Goal: Transaction & Acquisition: Purchase product/service

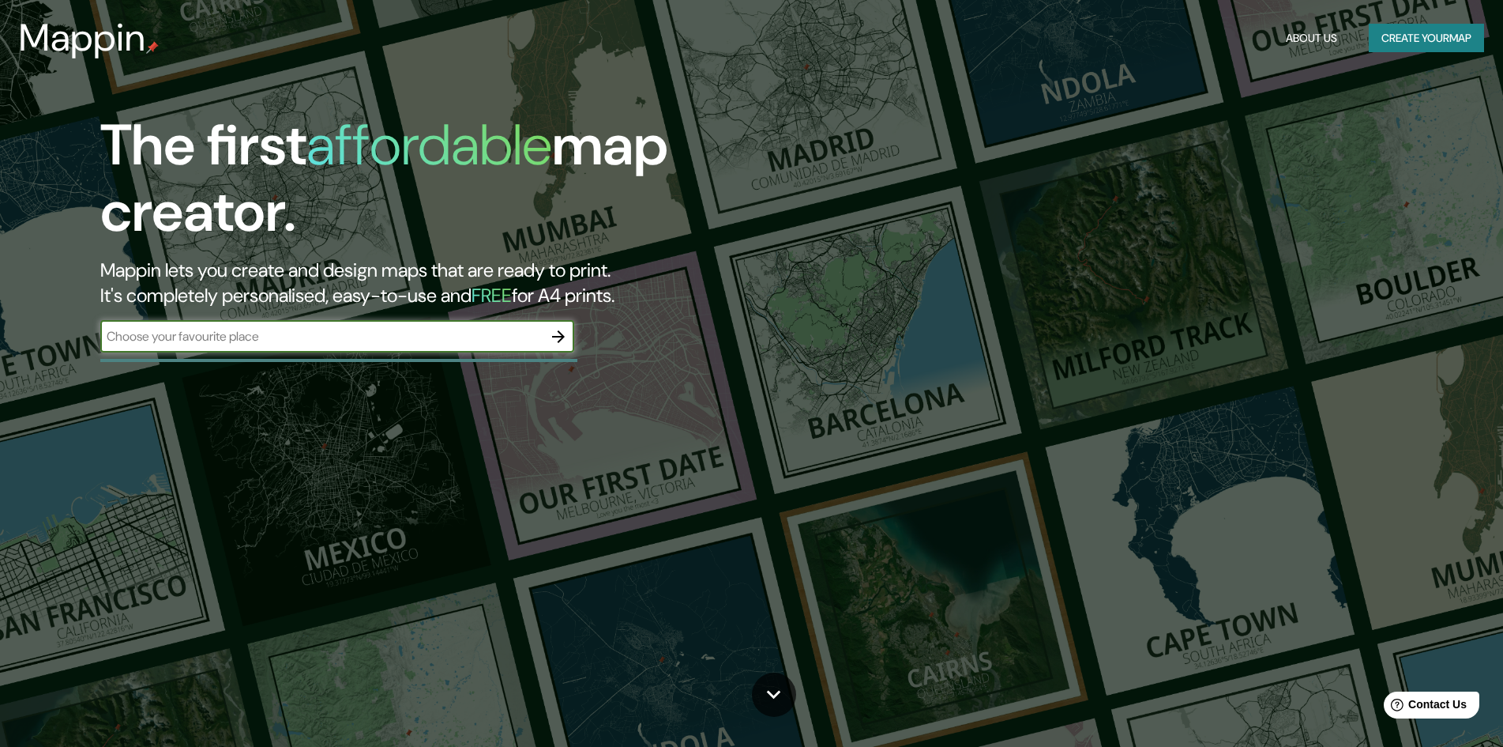
click at [565, 344] on icon "button" at bounding box center [558, 336] width 19 height 19
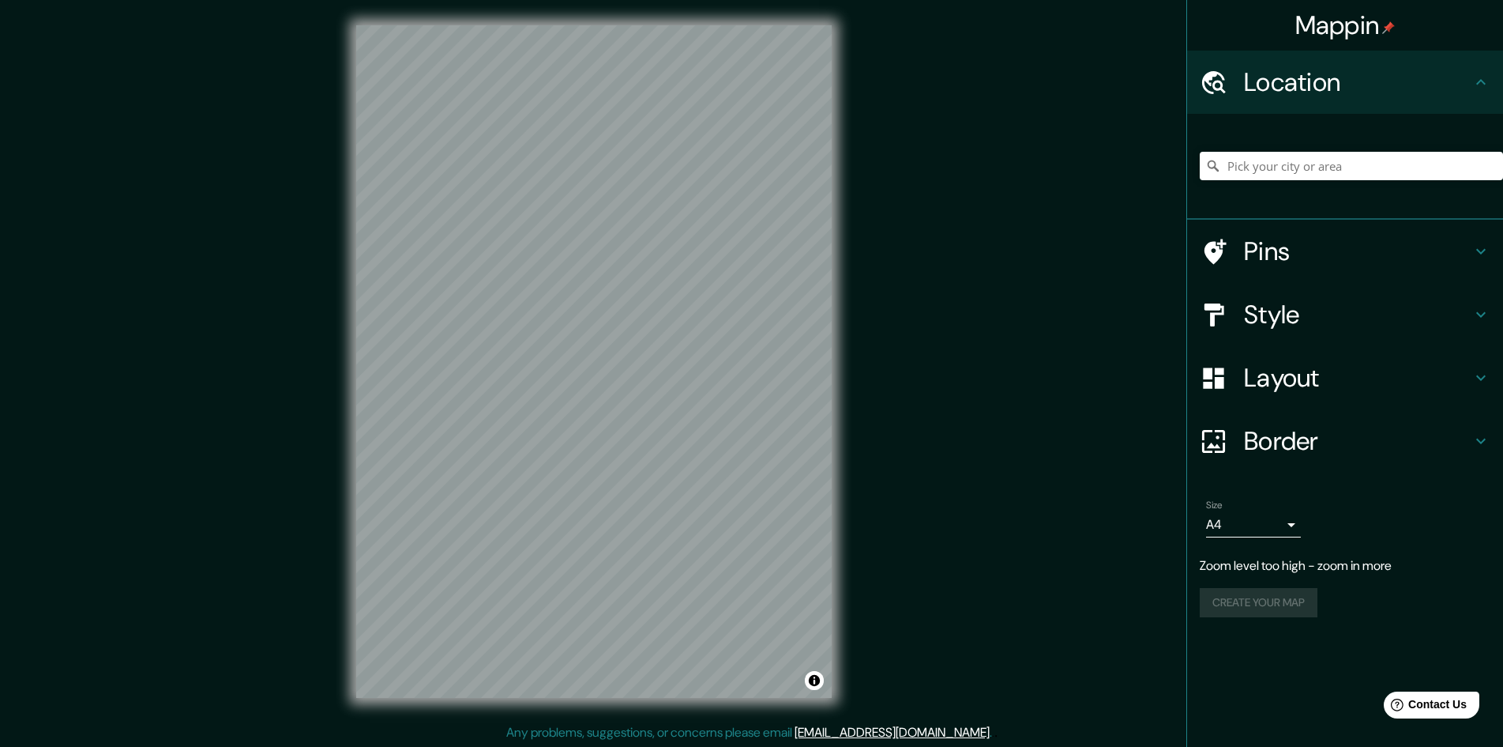
click at [339, 273] on div "© Mapbox © OpenStreetMap Improve this map" at bounding box center [594, 361] width 526 height 723
click at [864, 307] on div "Mappin Location Pins Style Layout Border Choose a border. Hint : you can make l…" at bounding box center [751, 374] width 1503 height 748
click at [956, 448] on div "Mappin Location Pins Style Layout Border Choose a border. Hint : you can make l…" at bounding box center [751, 374] width 1503 height 748
click at [937, 354] on div "Mappin Location Pins Style Layout Border Choose a border. Hint : you can make l…" at bounding box center [751, 374] width 1503 height 748
click at [1360, 174] on input "Pick your city or area" at bounding box center [1351, 166] width 303 height 28
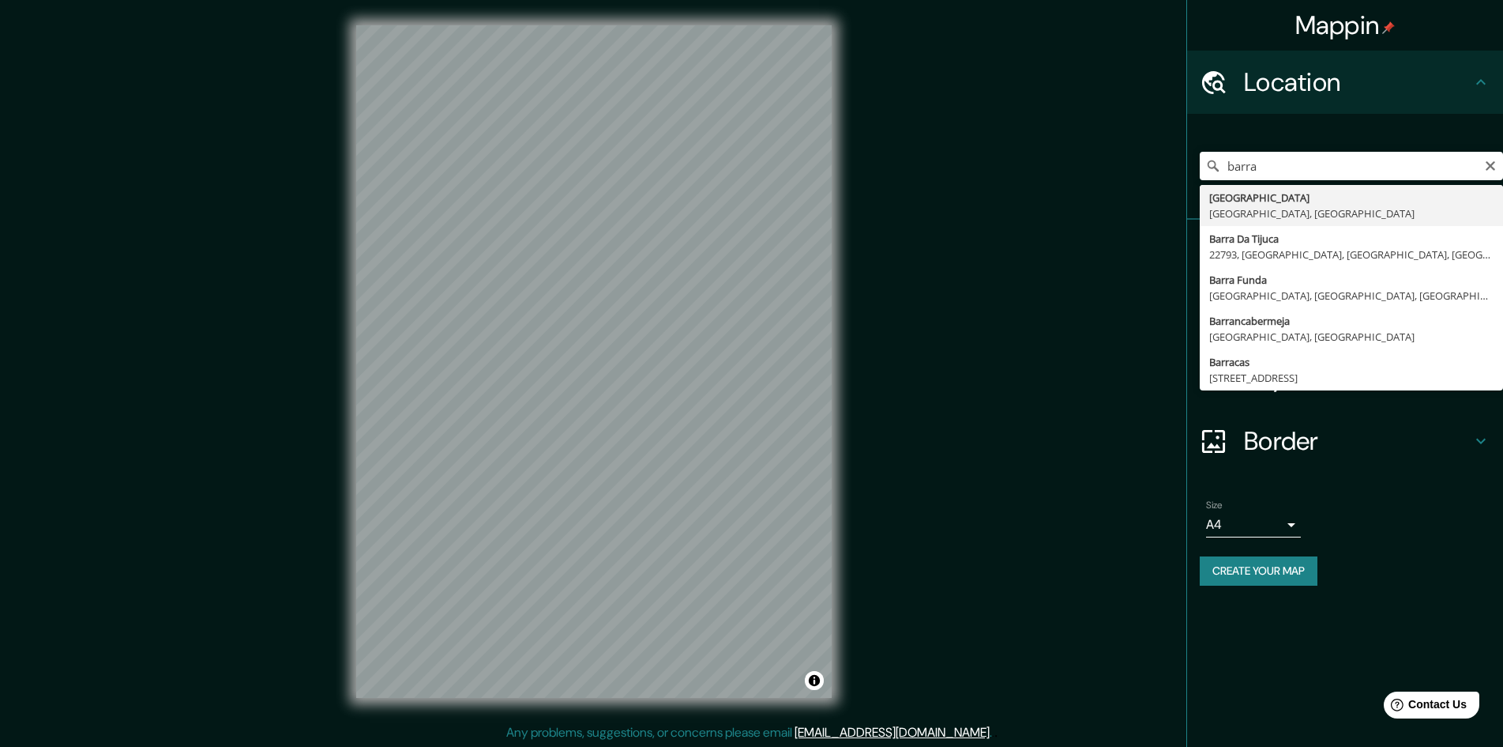
type input "[GEOGRAPHIC_DATA], [GEOGRAPHIC_DATA], [GEOGRAPHIC_DATA]"
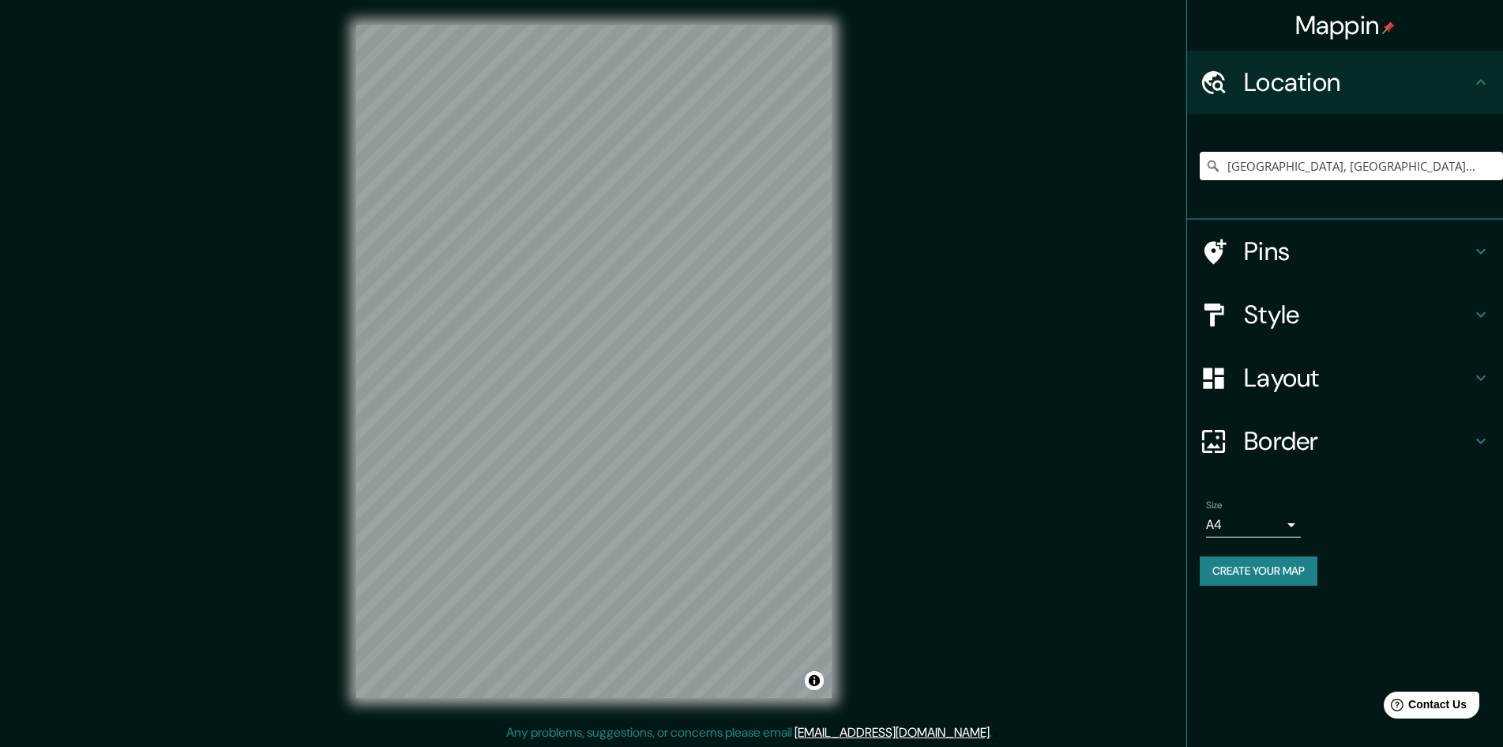
click at [660, 284] on div "© Mapbox © OpenStreetMap Improve this map" at bounding box center [594, 361] width 526 height 723
drag, startPoint x: 844, startPoint y: 350, endPoint x: 342, endPoint y: 133, distance: 546.7
click at [342, 133] on div "© Mapbox © OpenStreetMap Improve this map" at bounding box center [594, 361] width 526 height 723
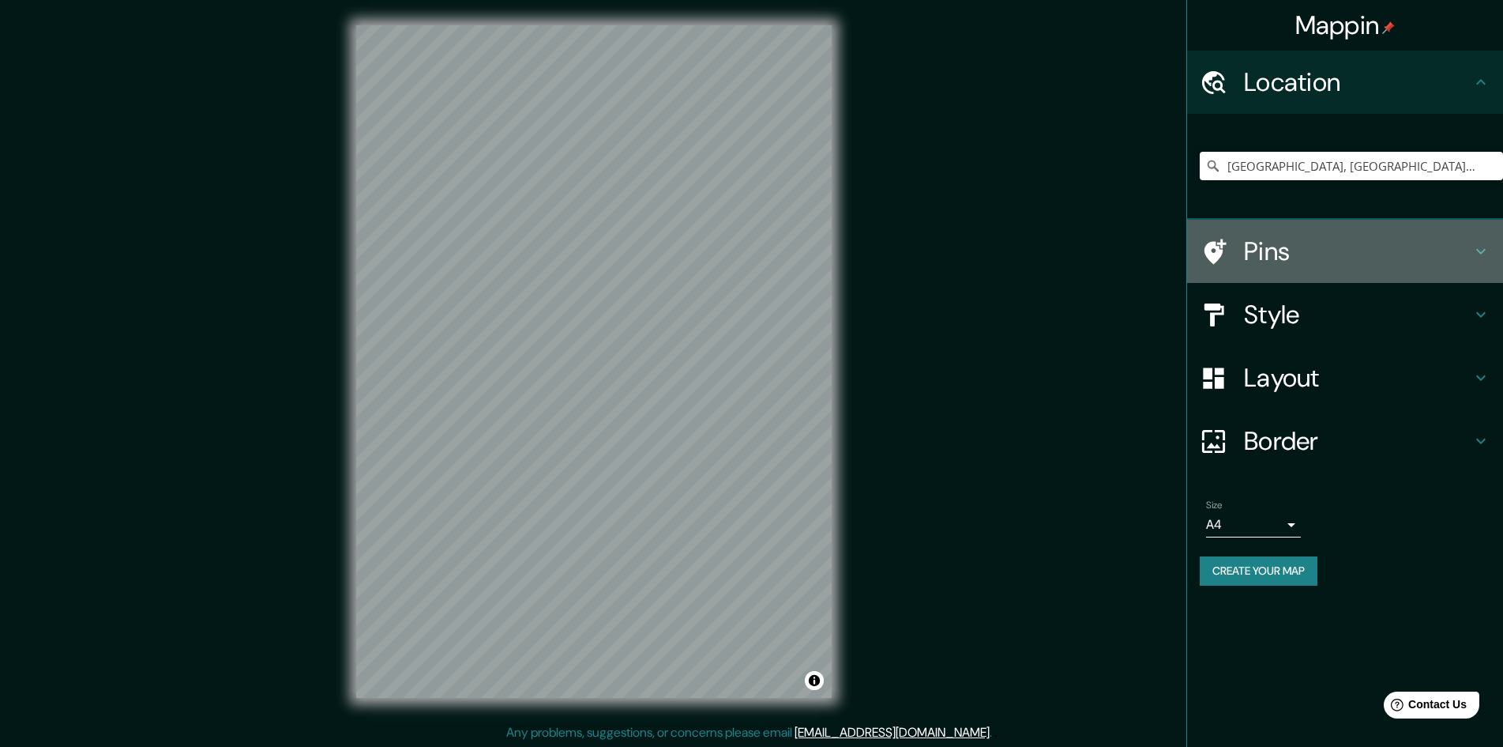
click at [1289, 256] on h4 "Pins" at bounding box center [1358, 251] width 228 height 32
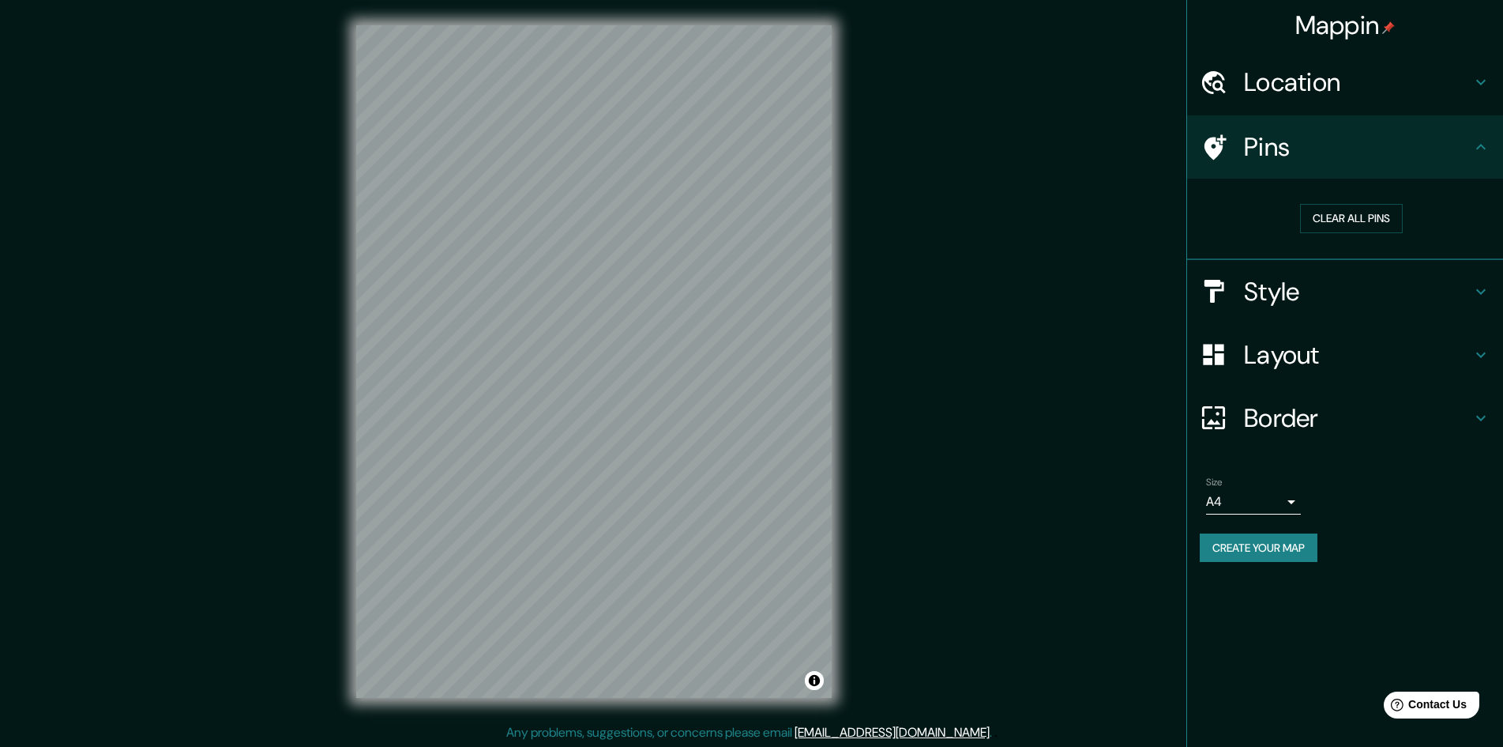
click at [1347, 93] on h4 "Location" at bounding box center [1358, 82] width 228 height 32
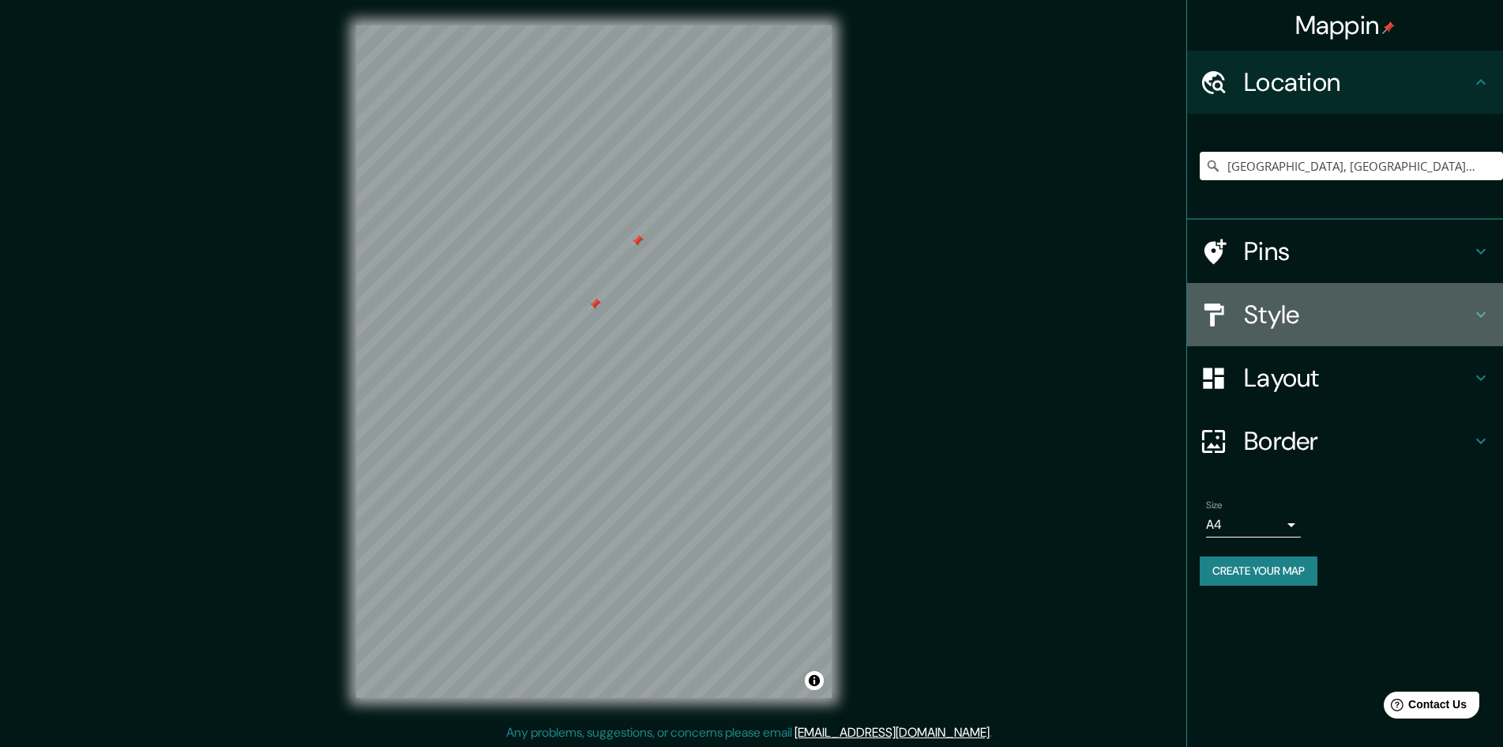
click at [1257, 303] on h4 "Style" at bounding box center [1358, 315] width 228 height 32
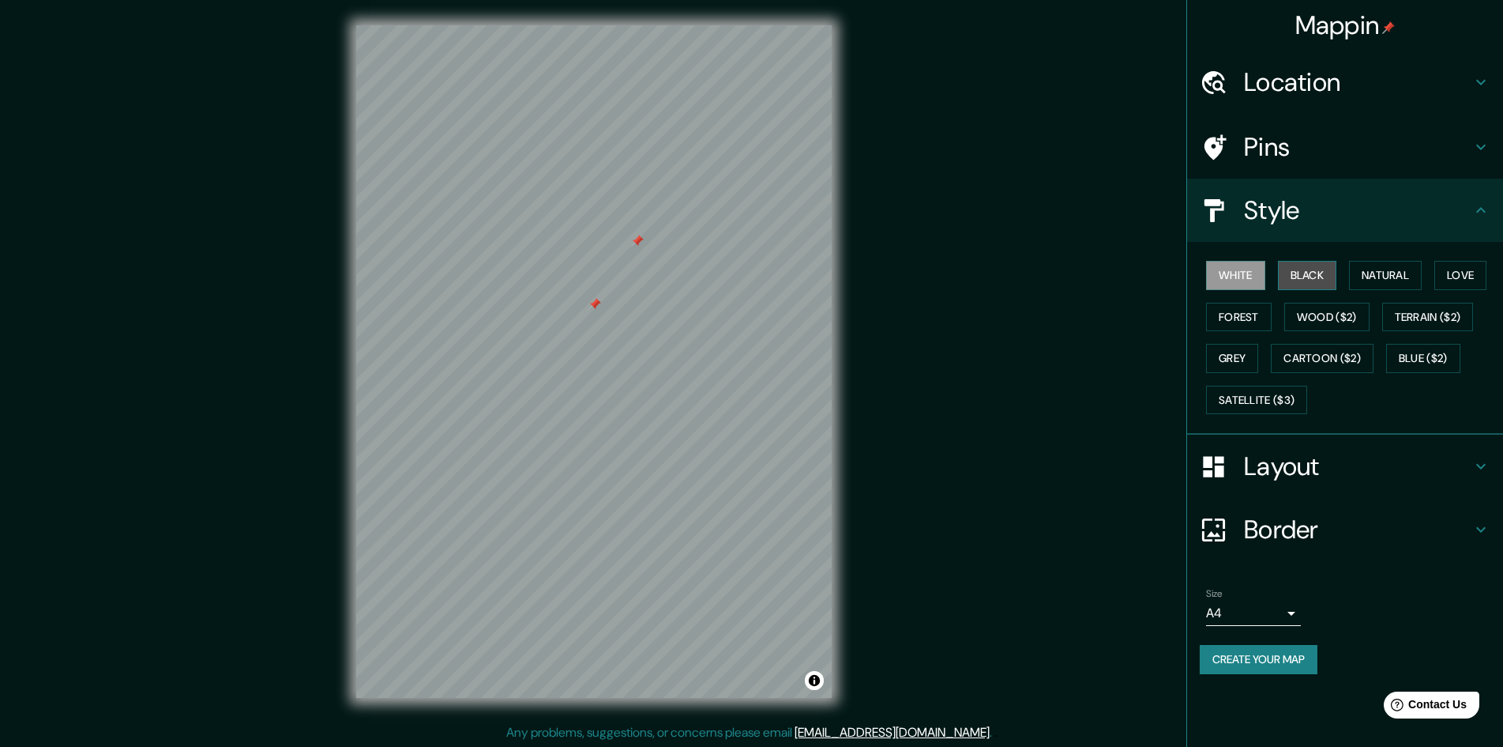
click at [1316, 284] on button "Black" at bounding box center [1307, 275] width 59 height 29
click at [1410, 274] on button "Natural" at bounding box center [1385, 275] width 73 height 29
click at [1461, 318] on button "Terrain ($2)" at bounding box center [1429, 317] width 92 height 29
click at [1280, 277] on button "Black" at bounding box center [1307, 275] width 59 height 29
click at [1251, 277] on button "White" at bounding box center [1235, 275] width 59 height 29
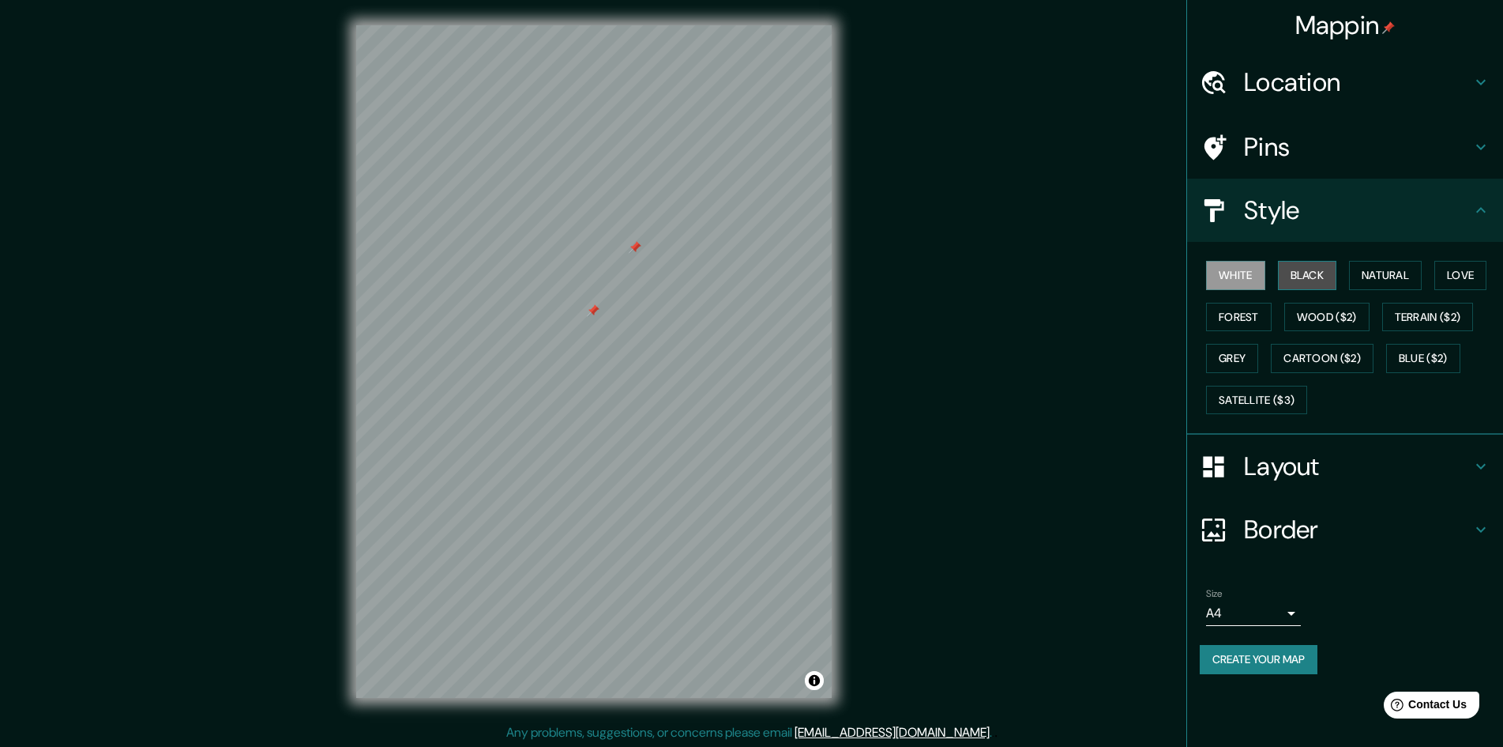
click at [1318, 274] on button "Black" at bounding box center [1307, 275] width 59 height 29
click at [1364, 278] on button "Natural" at bounding box center [1385, 275] width 73 height 29
click at [1240, 284] on button "White" at bounding box center [1235, 275] width 59 height 29
click at [1296, 272] on button "Black" at bounding box center [1307, 275] width 59 height 29
click at [1254, 299] on div "White Black Natural Love Forest Wood ($2) Terrain ($2) Grey Cartoon ($2) Blue (…" at bounding box center [1351, 337] width 303 height 166
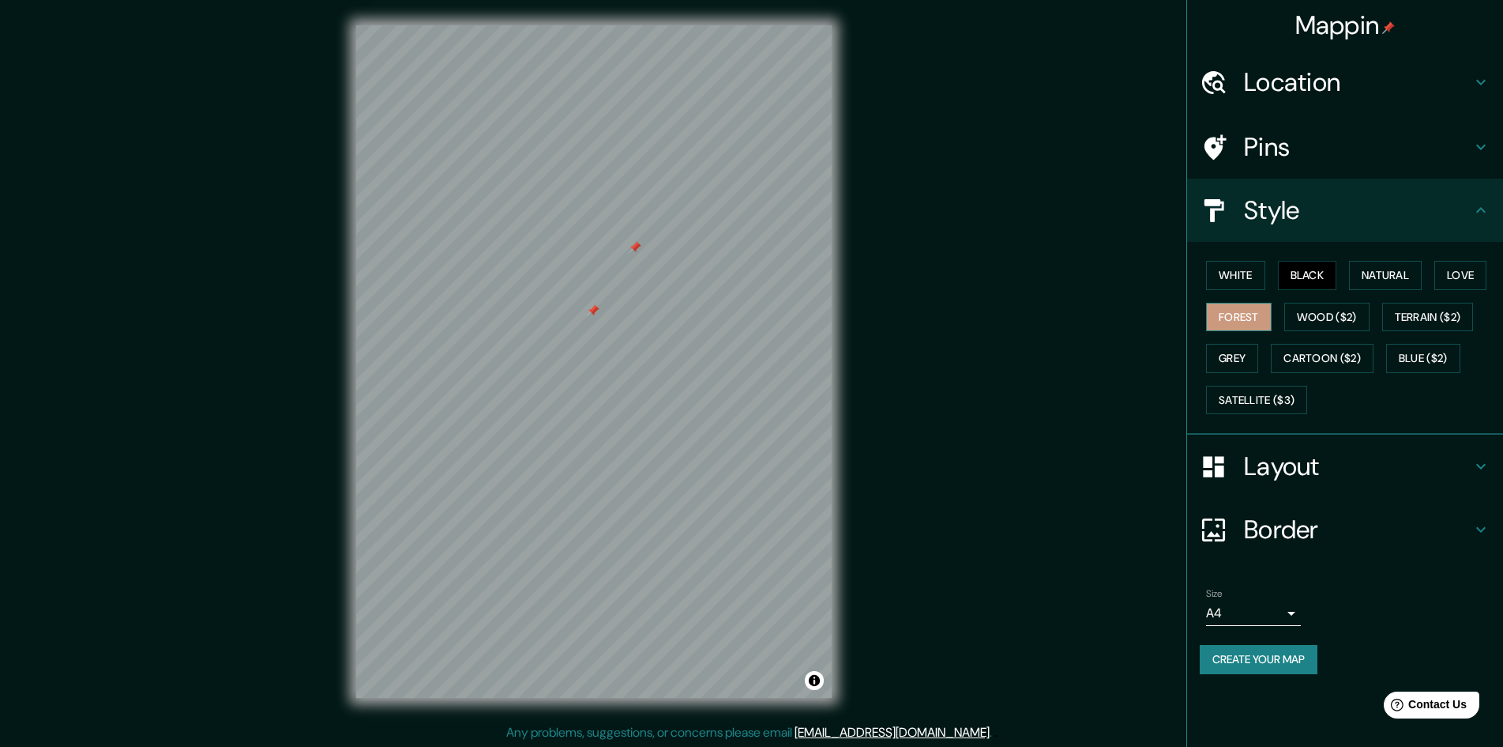
click at [1240, 319] on button "Forest" at bounding box center [1239, 317] width 66 height 29
click at [1303, 318] on button "Wood ($2)" at bounding box center [1327, 317] width 85 height 29
click at [1410, 306] on button "Terrain ($2)" at bounding box center [1429, 317] width 92 height 29
click at [1258, 356] on button "Grey" at bounding box center [1232, 358] width 52 height 29
click at [1326, 358] on button "Cartoon ($2)" at bounding box center [1322, 358] width 103 height 29
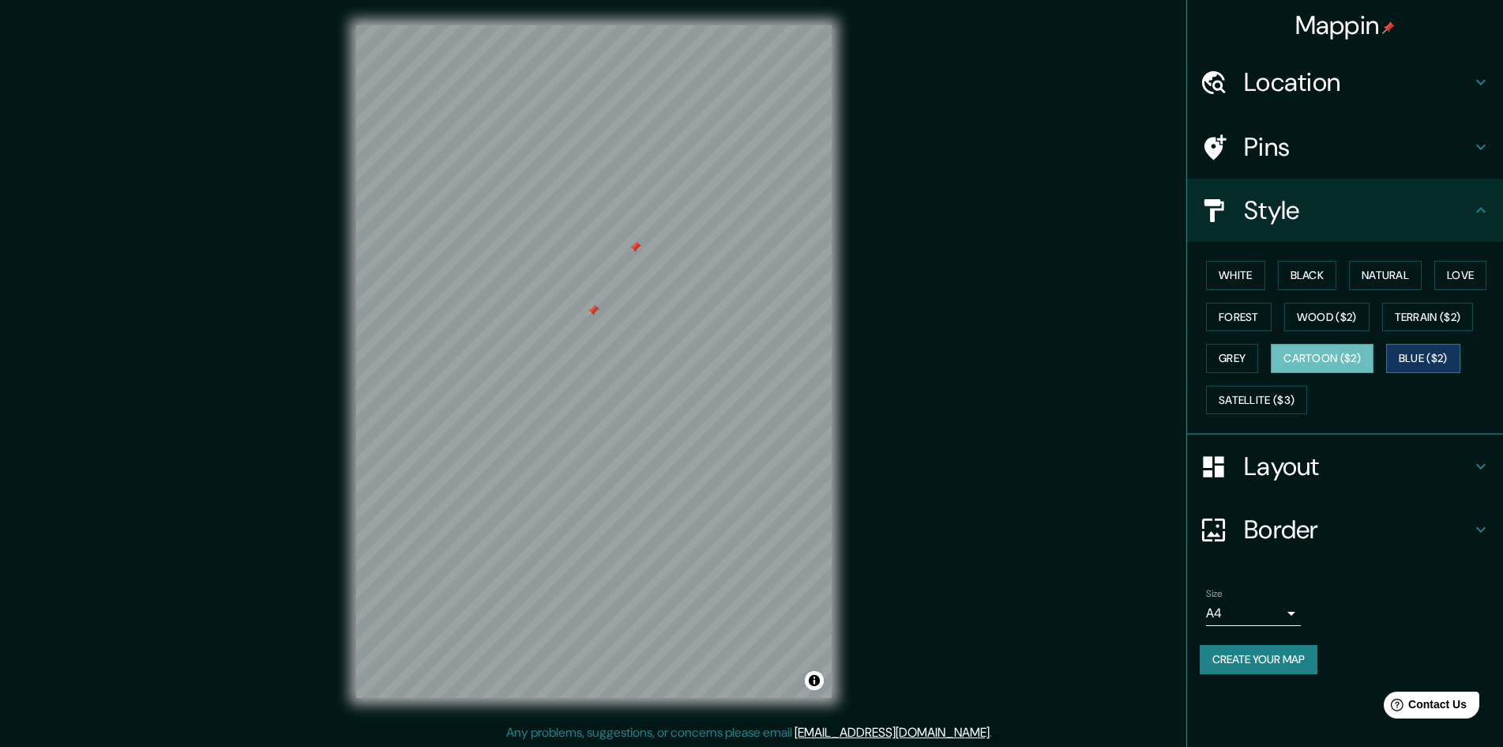
click at [1439, 359] on button "Blue ($2)" at bounding box center [1424, 358] width 74 height 29
click at [1240, 391] on button "Satellite ($3)" at bounding box center [1256, 400] width 101 height 29
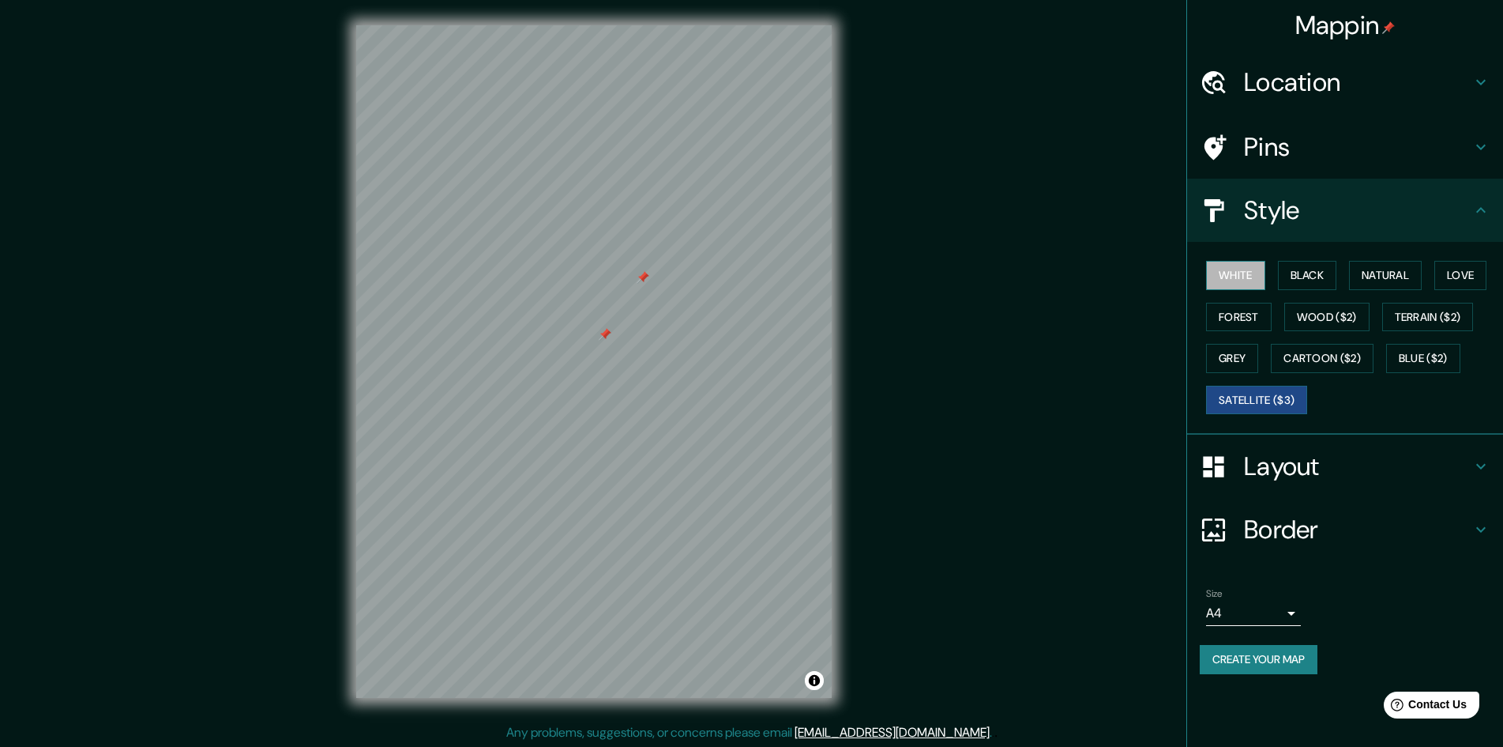
click at [1251, 280] on button "White" at bounding box center [1235, 275] width 59 height 29
click at [1310, 280] on button "Black" at bounding box center [1307, 275] width 59 height 29
click at [1256, 279] on button "White" at bounding box center [1235, 275] width 59 height 29
click at [1324, 286] on button "Black" at bounding box center [1307, 275] width 59 height 29
click at [1263, 283] on button "White" at bounding box center [1235, 275] width 59 height 29
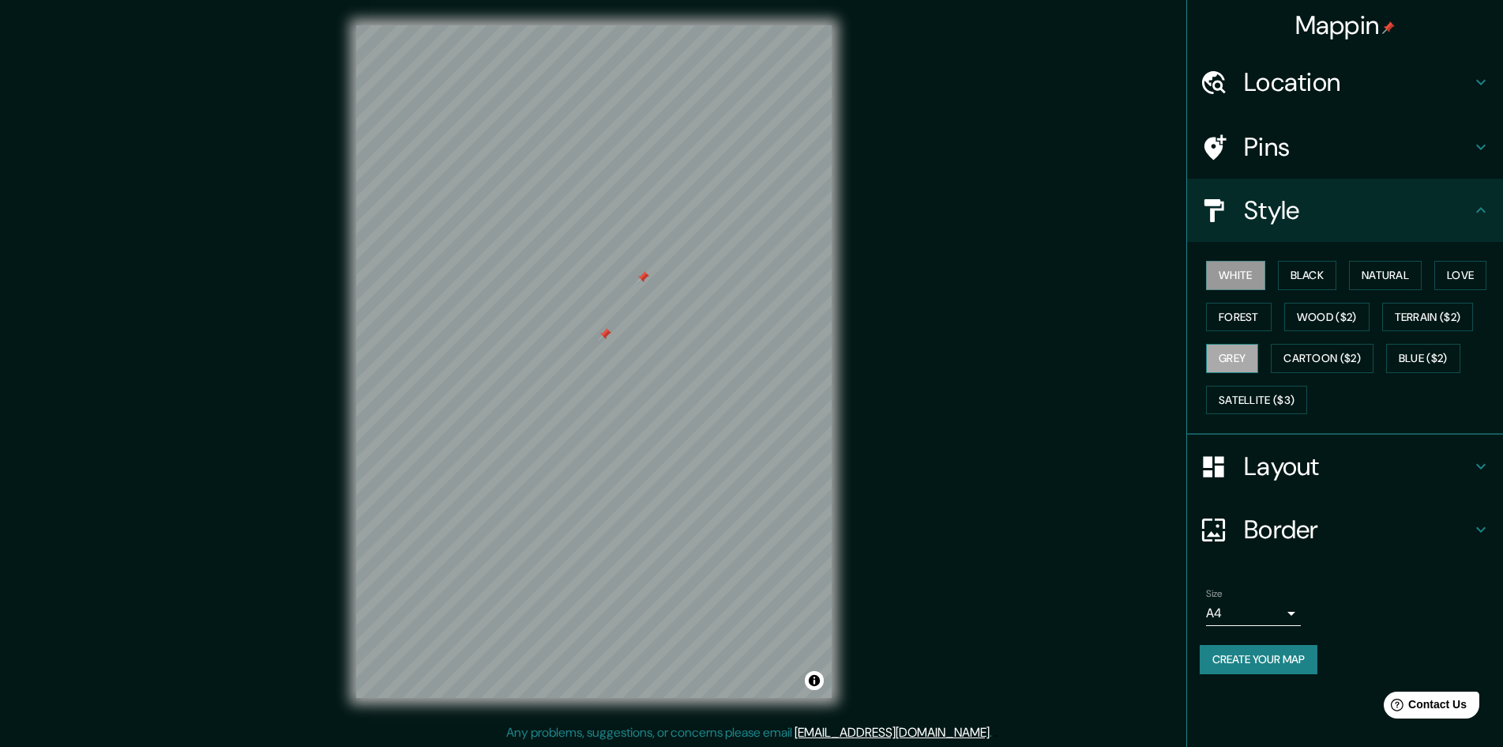
click at [1233, 367] on button "Grey" at bounding box center [1232, 358] width 52 height 29
click at [1235, 604] on body "Mappin Location Barranquilla, Atlántico, Colombia Pins Style White Black Natura…" at bounding box center [751, 373] width 1503 height 747
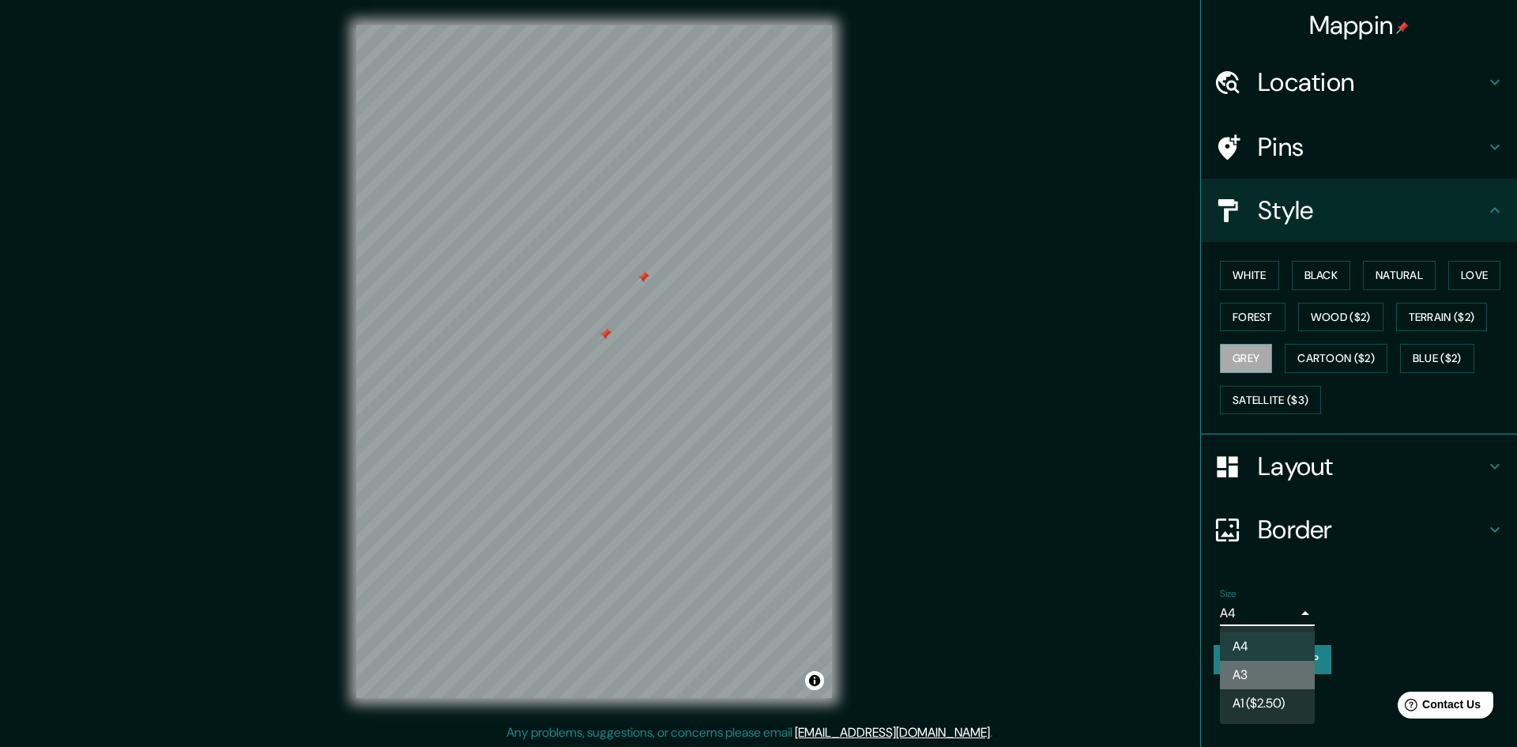
click at [1266, 675] on li "A3" at bounding box center [1267, 674] width 95 height 28
type input "a4"
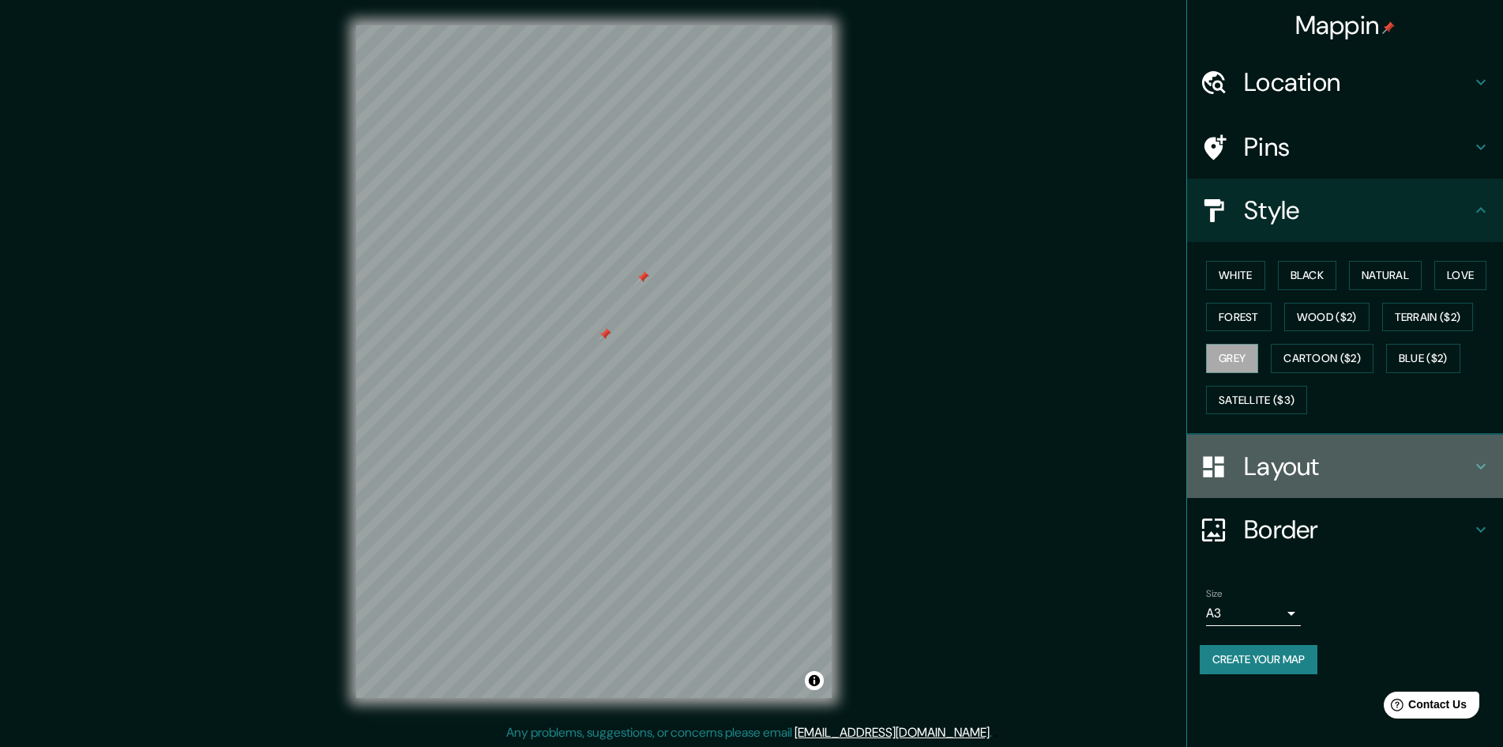
click at [1328, 464] on h4 "Layout" at bounding box center [1358, 466] width 228 height 32
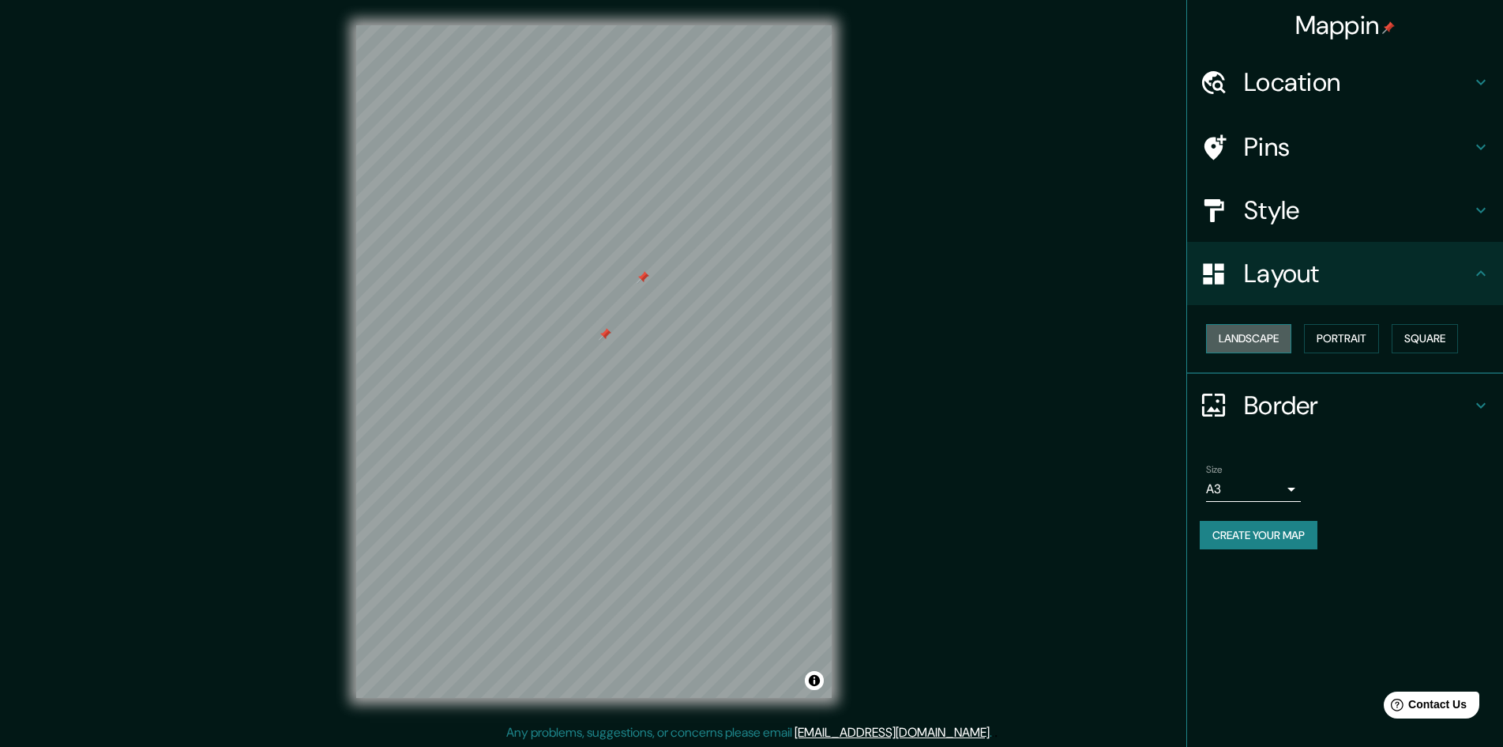
click at [1270, 344] on button "Landscape" at bounding box center [1248, 338] width 85 height 29
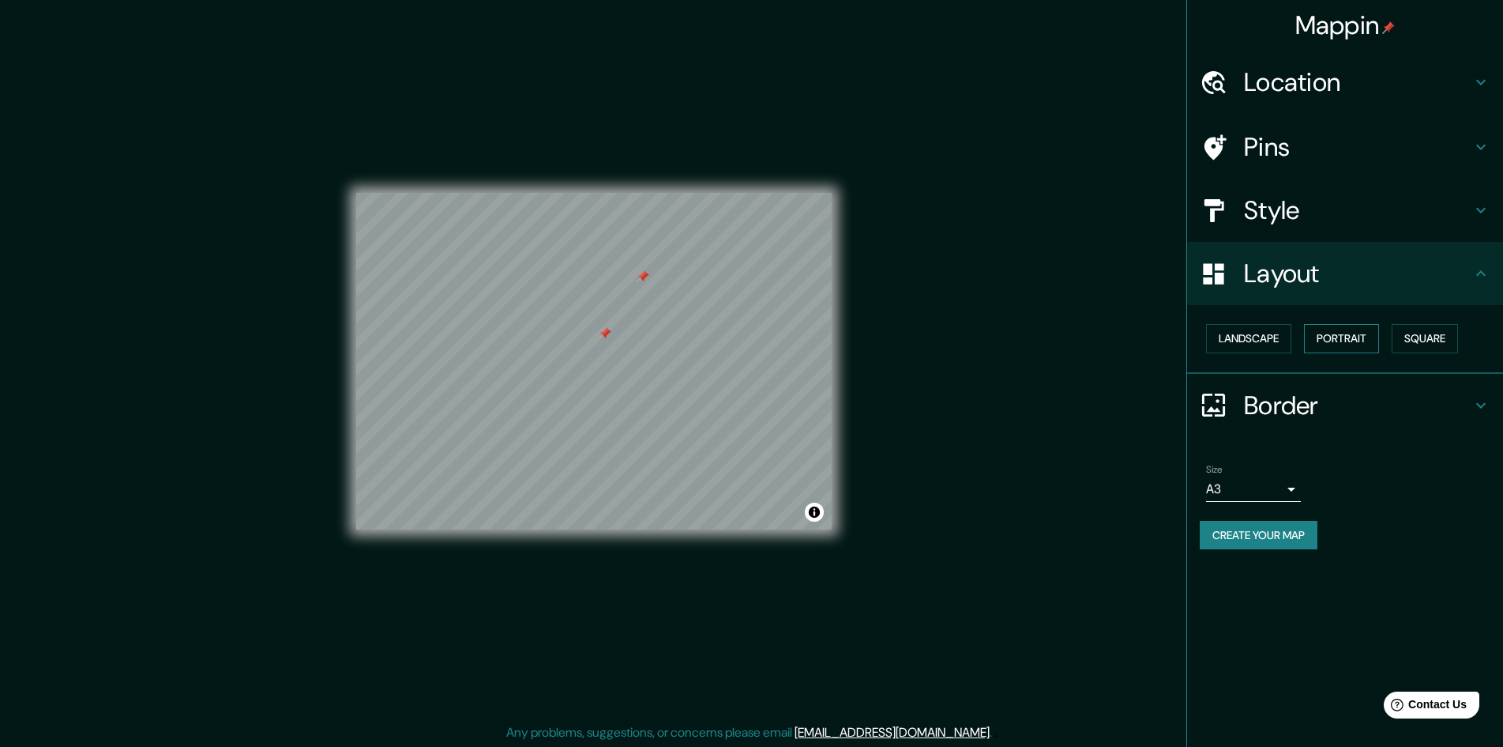
click at [1332, 341] on button "Portrait" at bounding box center [1341, 338] width 75 height 29
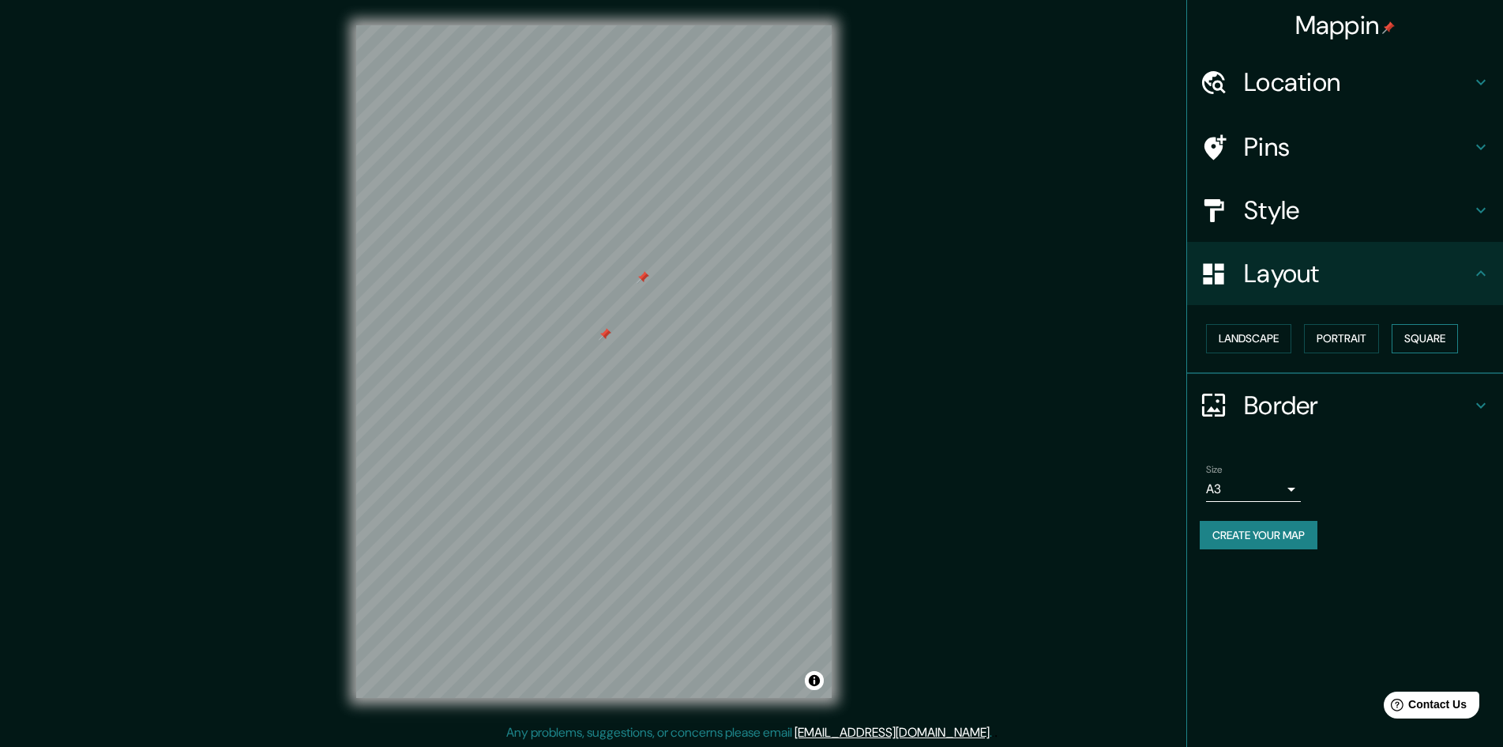
click at [1418, 333] on button "Square" at bounding box center [1425, 338] width 66 height 29
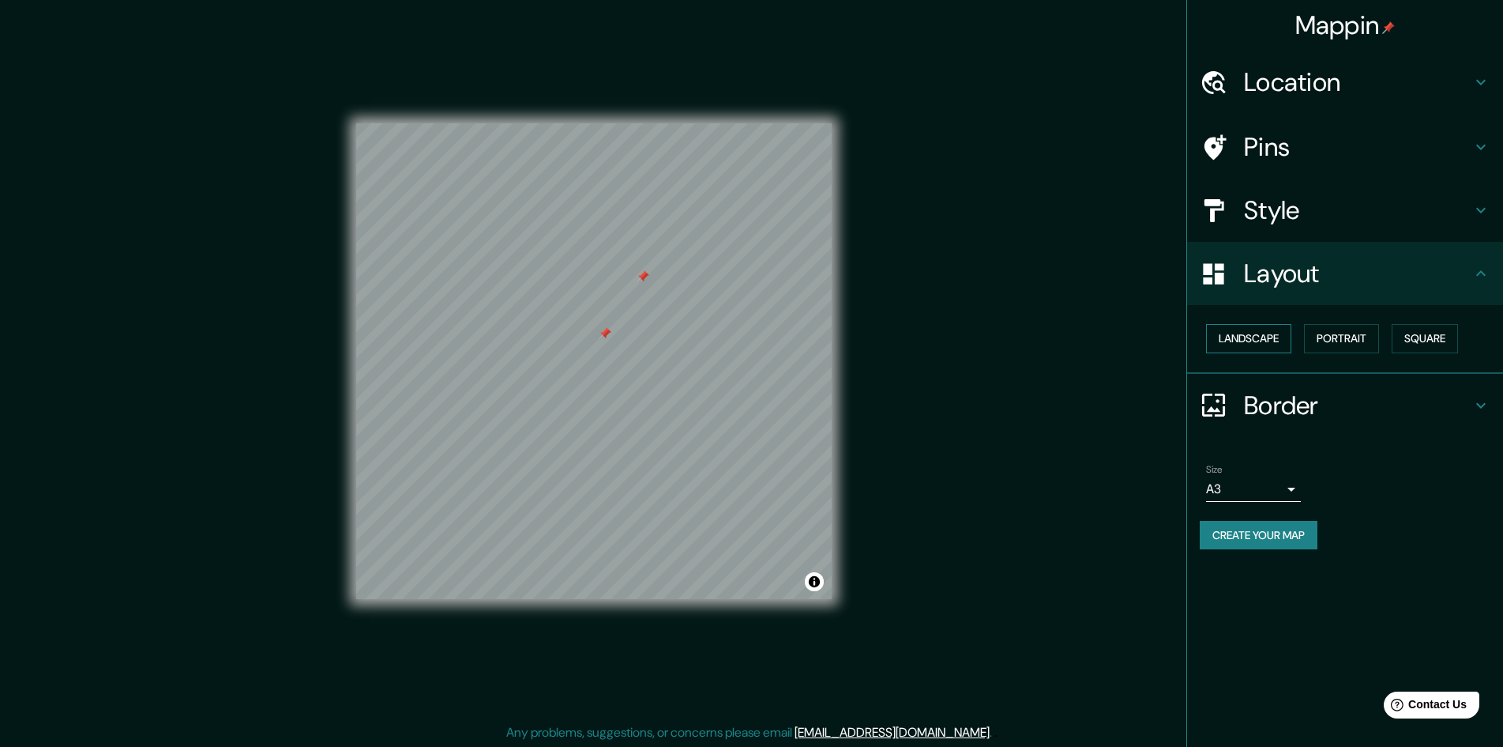
click at [1270, 344] on button "Landscape" at bounding box center [1248, 338] width 85 height 29
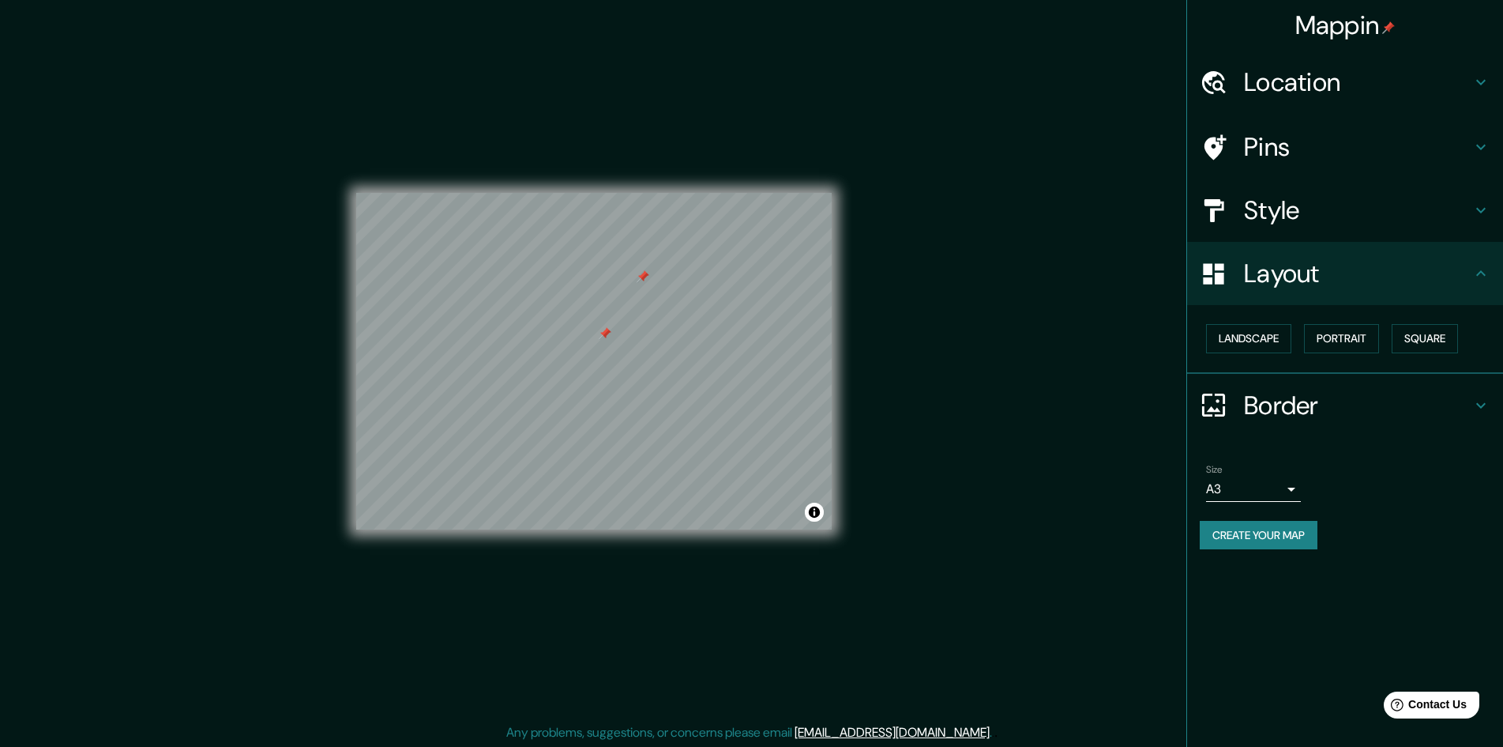
click at [1288, 200] on h4 "Style" at bounding box center [1358, 210] width 228 height 32
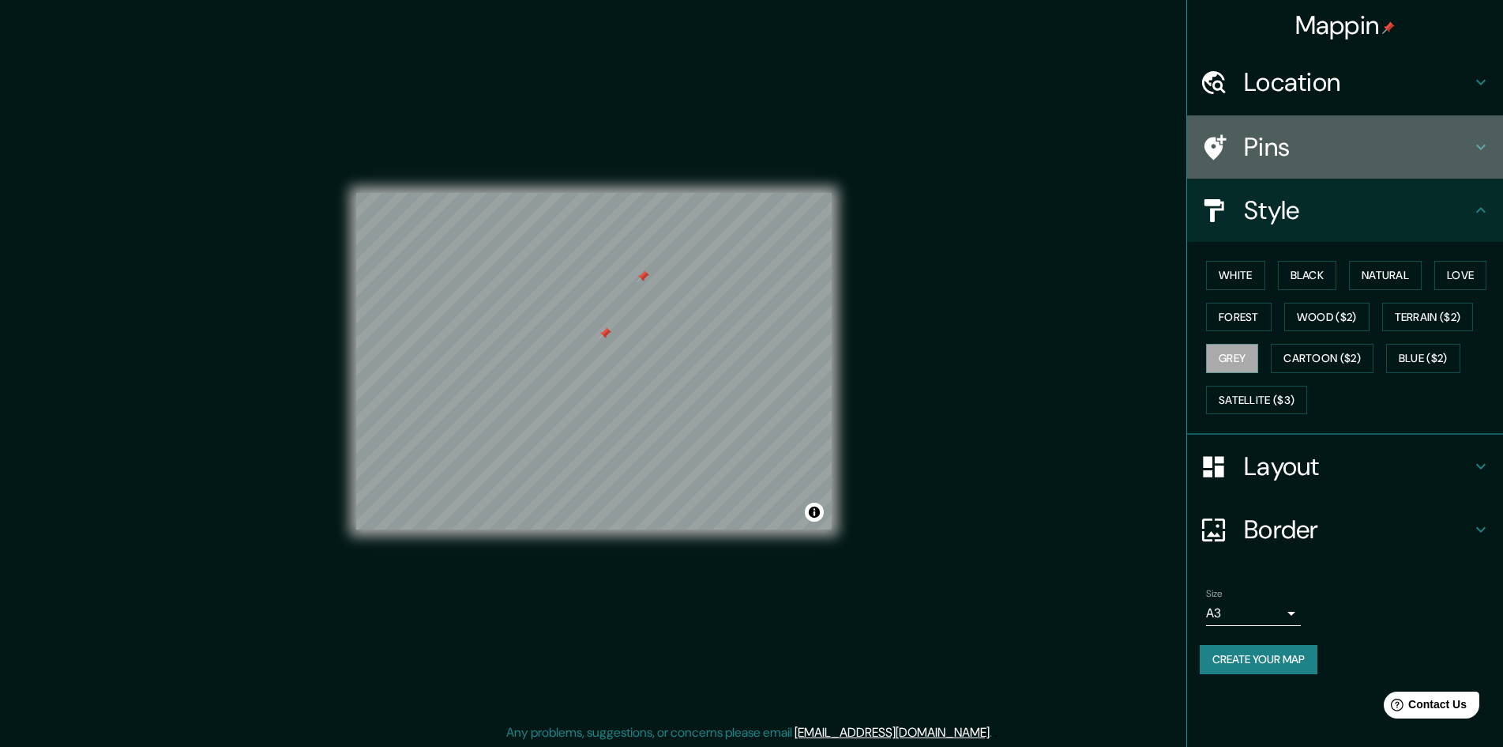
click at [1281, 147] on h4 "Pins" at bounding box center [1358, 147] width 228 height 32
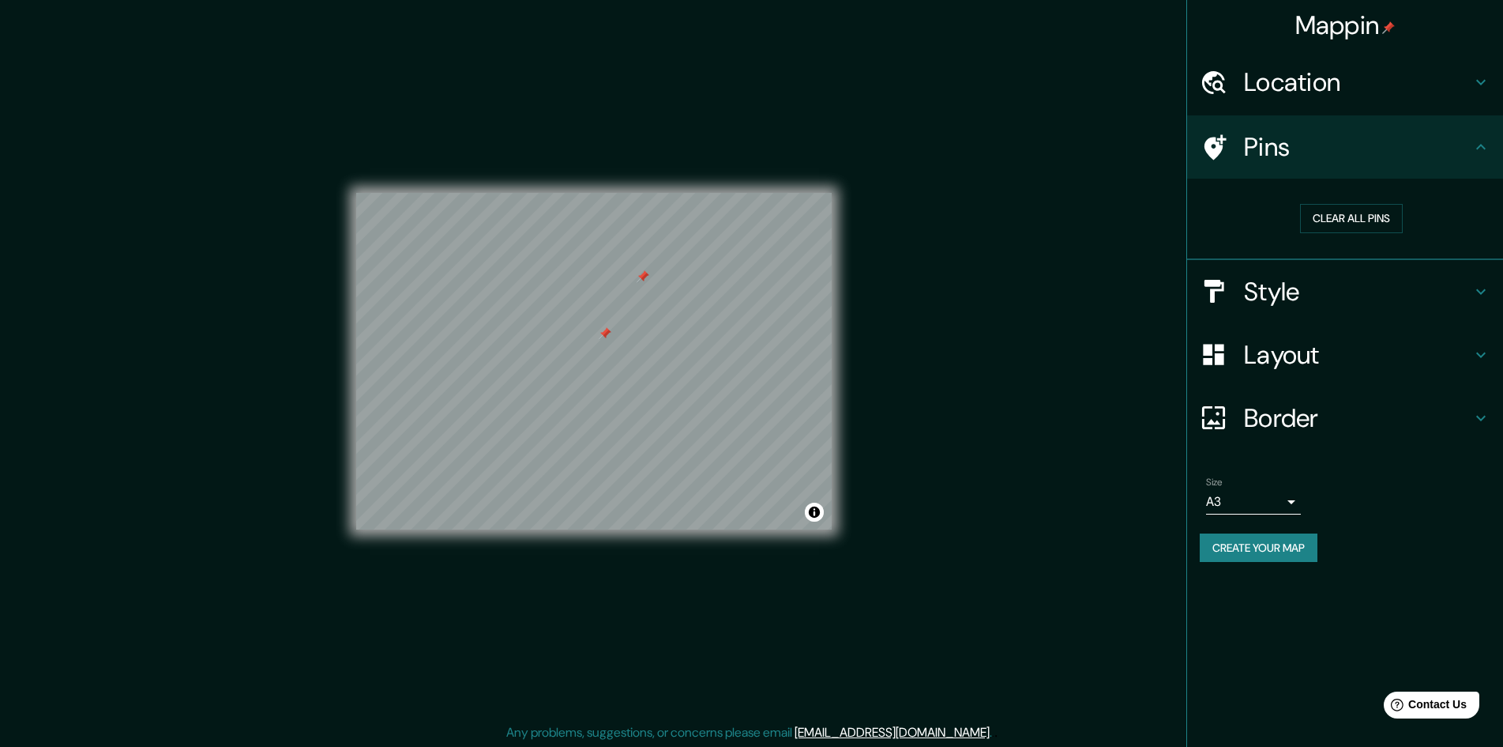
click at [1289, 97] on h4 "Location" at bounding box center [1358, 82] width 228 height 32
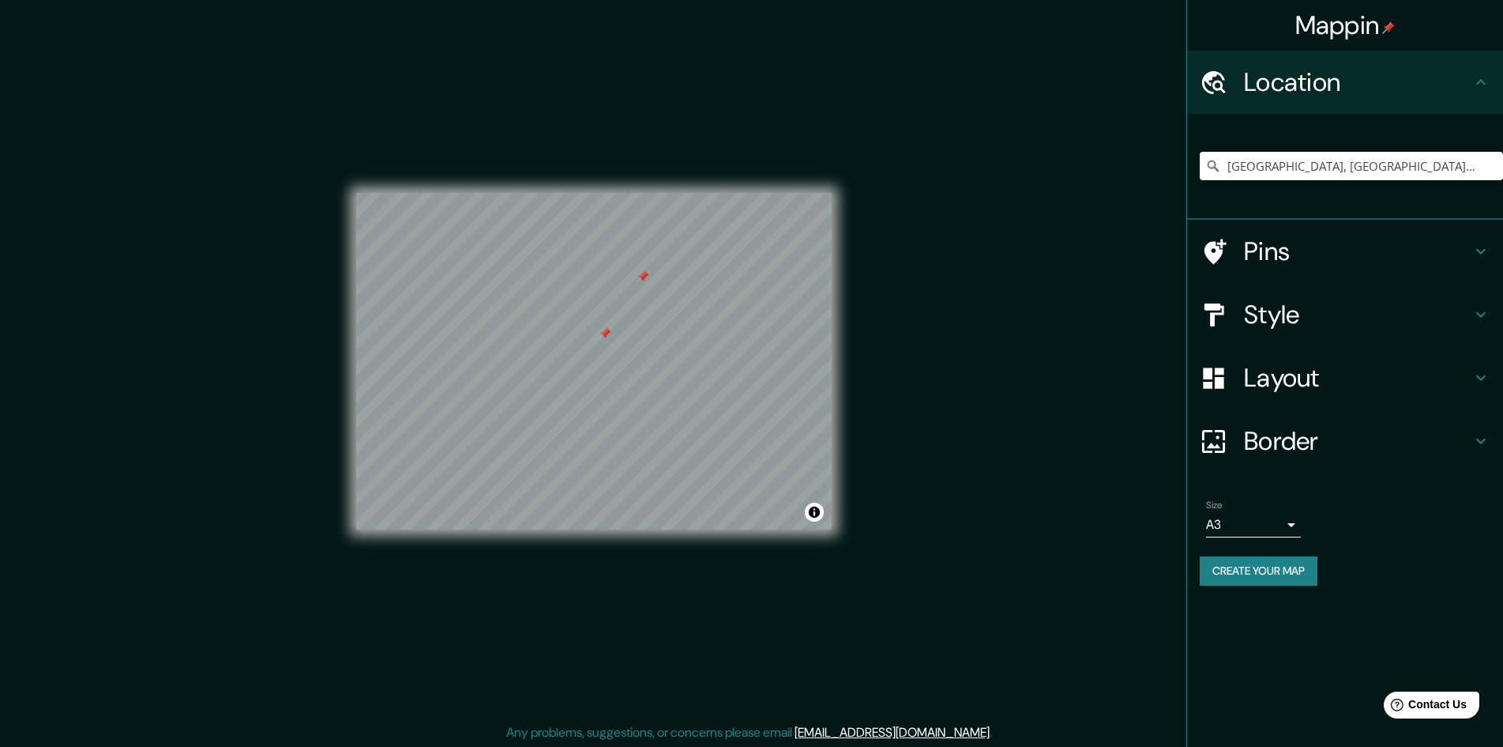
click at [1292, 364] on h4 "Layout" at bounding box center [1358, 378] width 228 height 32
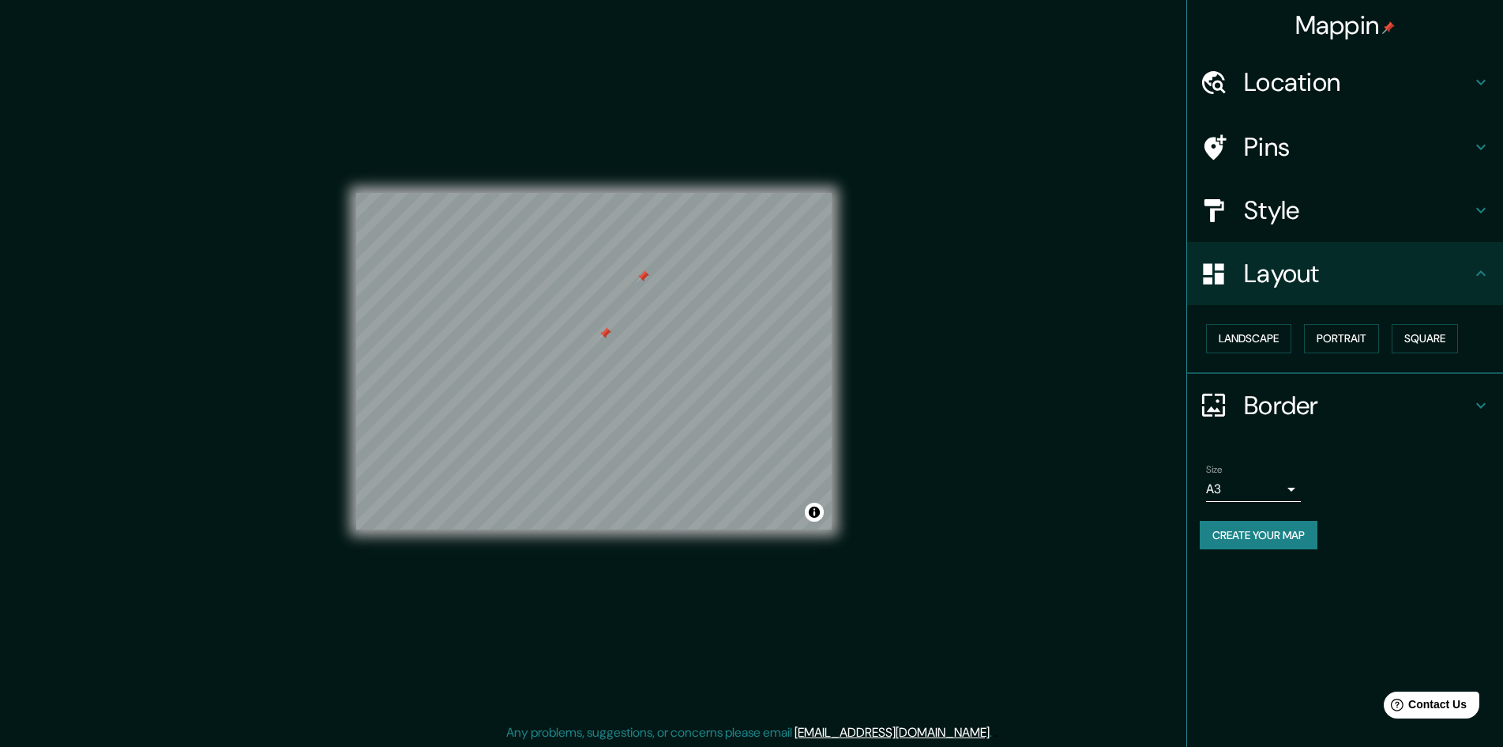
click at [1285, 243] on div "Layout" at bounding box center [1345, 273] width 316 height 63
click at [1289, 209] on h4 "Style" at bounding box center [1358, 210] width 228 height 32
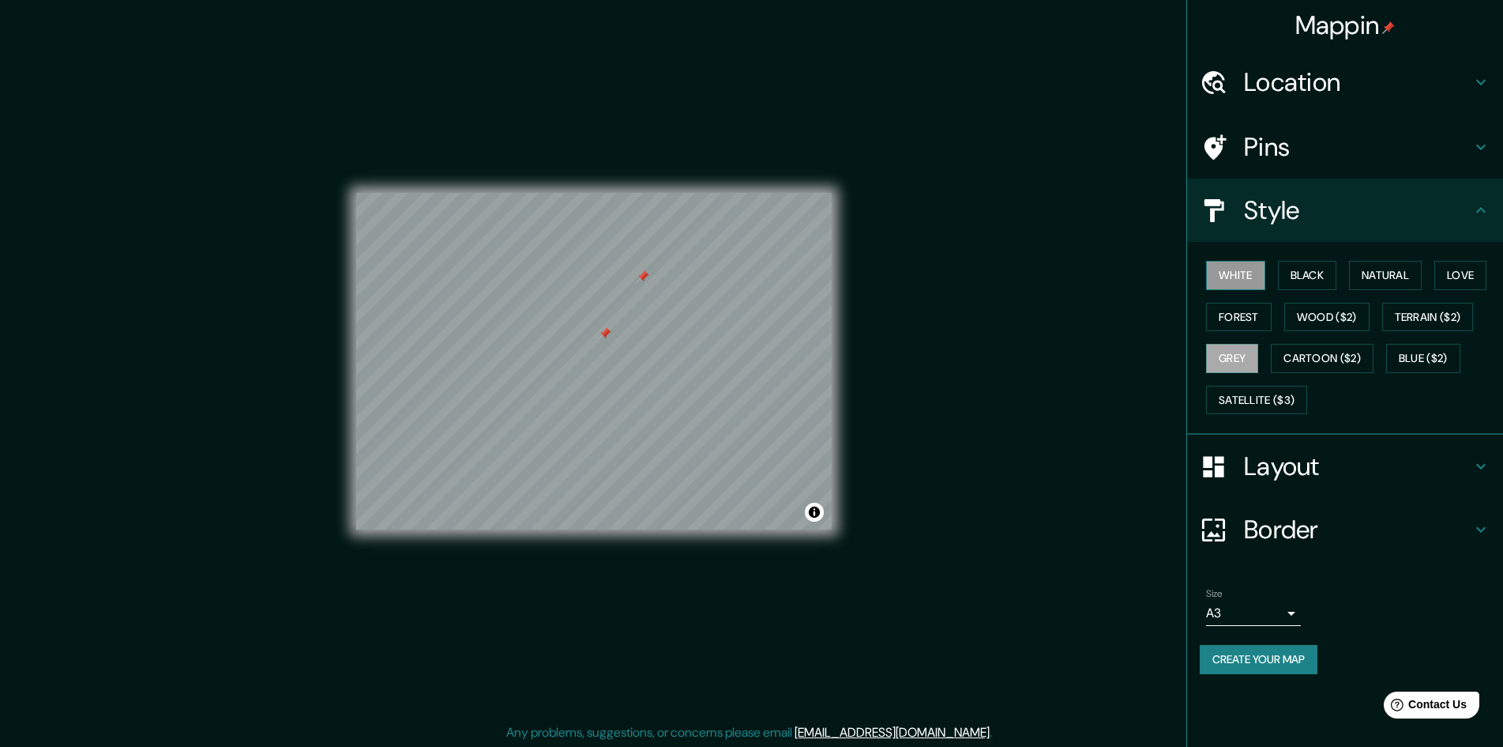
click at [1248, 284] on button "White" at bounding box center [1235, 275] width 59 height 29
click at [1311, 282] on button "Black" at bounding box center [1307, 275] width 59 height 29
click at [1368, 279] on button "Natural" at bounding box center [1385, 275] width 73 height 29
click at [1459, 275] on button "Love" at bounding box center [1461, 275] width 52 height 29
click at [1227, 327] on button "Forest" at bounding box center [1239, 317] width 66 height 29
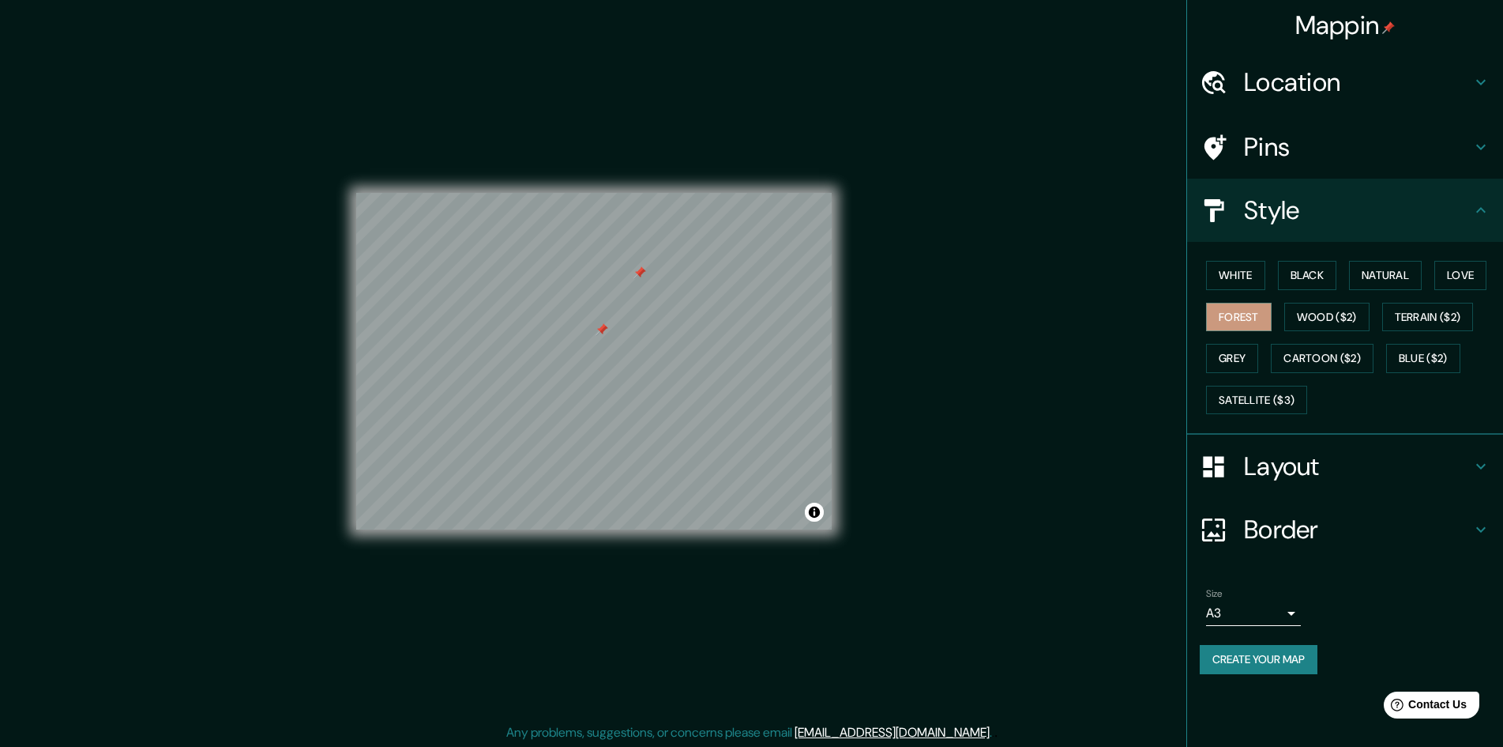
click at [1275, 141] on h4 "Pins" at bounding box center [1358, 147] width 228 height 32
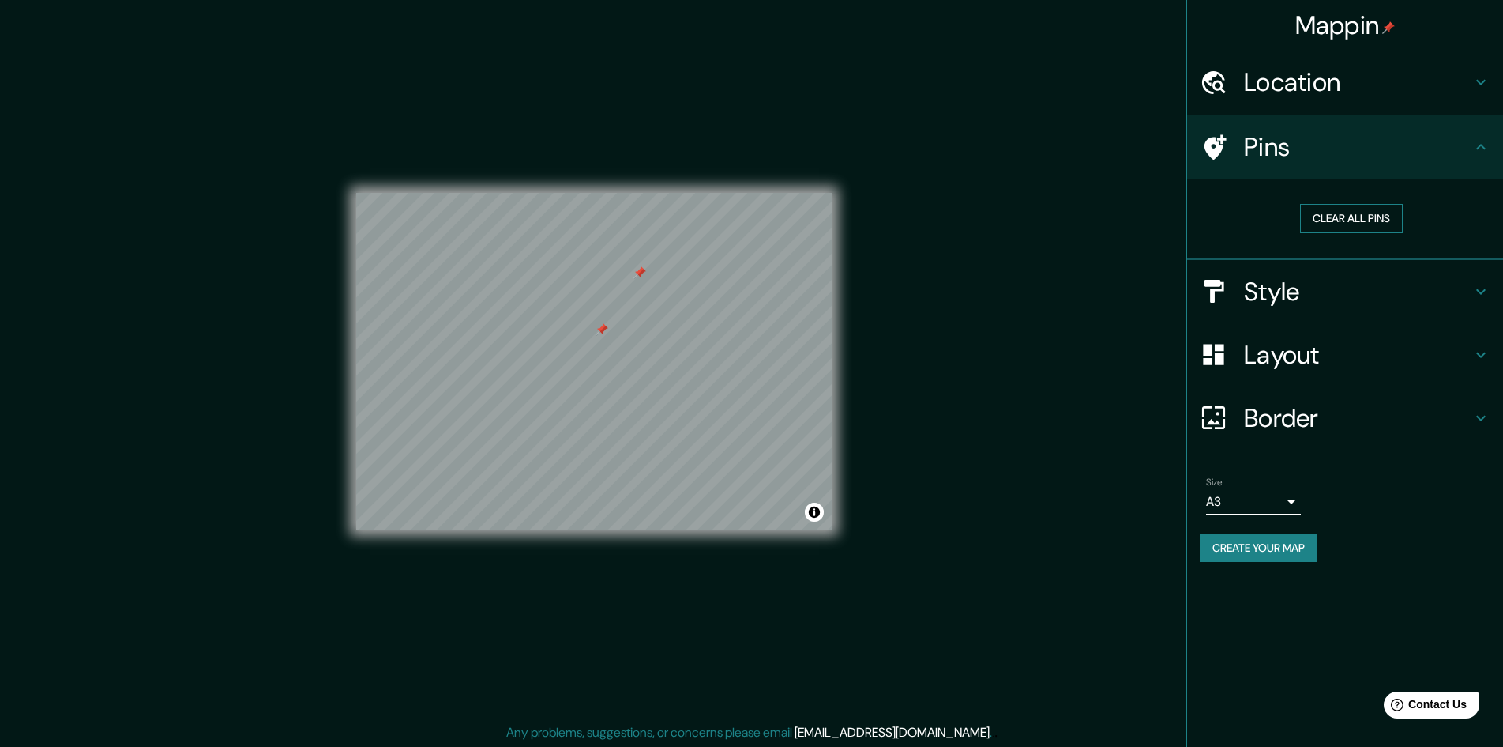
click at [1379, 224] on button "Clear all pins" at bounding box center [1351, 218] width 103 height 29
click at [1267, 300] on h4 "Style" at bounding box center [1358, 292] width 228 height 32
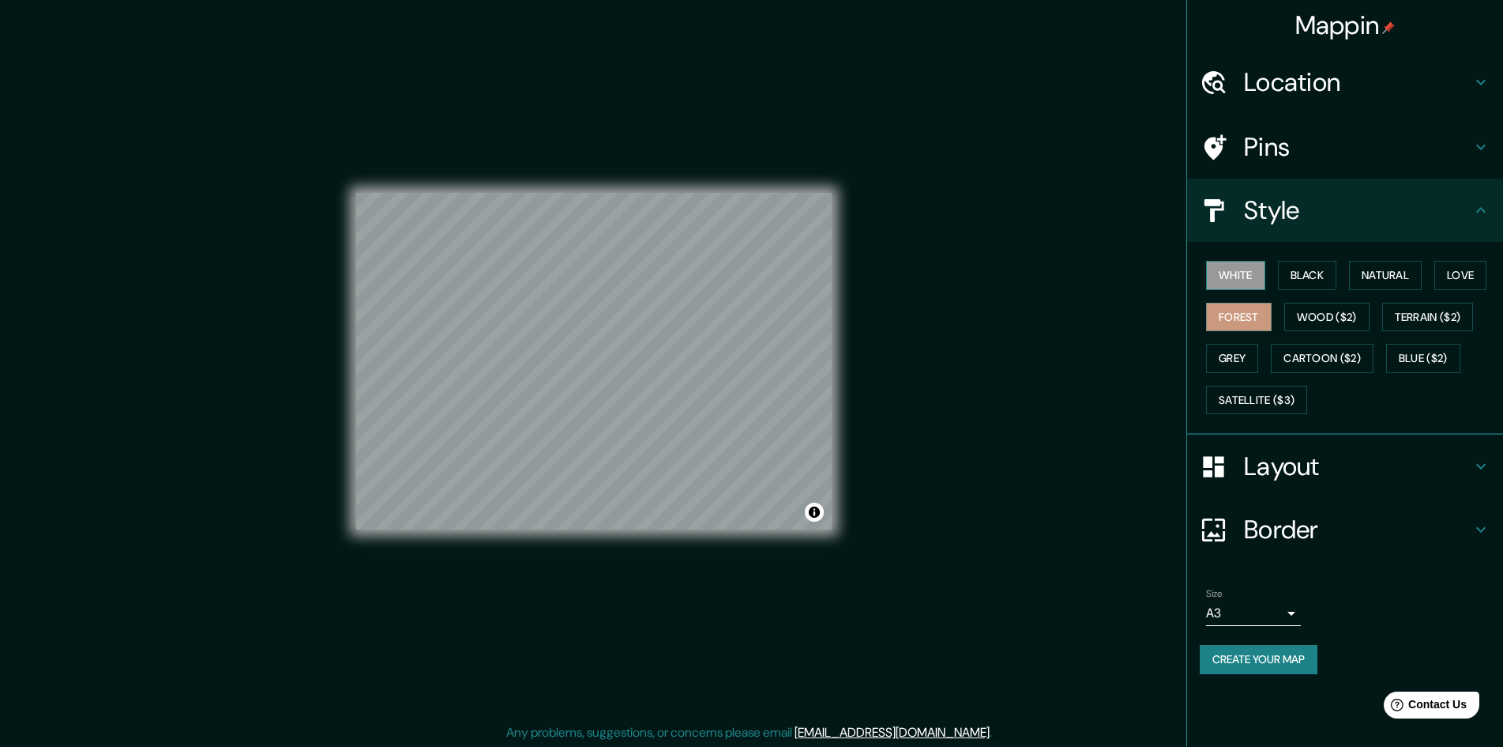
click at [1245, 281] on button "White" at bounding box center [1235, 275] width 59 height 29
click at [1315, 285] on button "Black" at bounding box center [1307, 275] width 59 height 29
click at [1265, 283] on button "White" at bounding box center [1235, 275] width 59 height 29
click at [1304, 666] on button "Create your map" at bounding box center [1259, 659] width 118 height 29
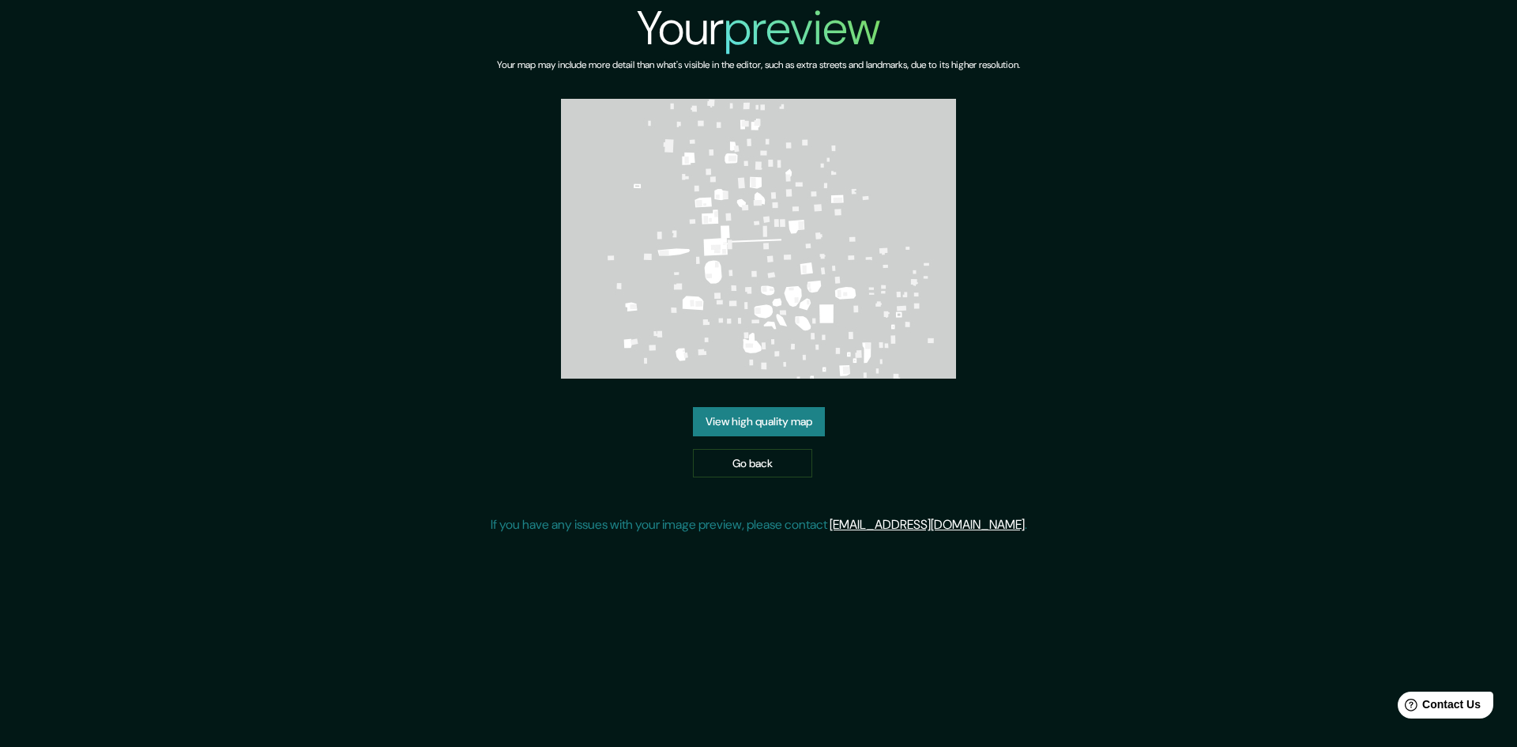
click at [761, 412] on link "View high quality map" at bounding box center [759, 421] width 132 height 29
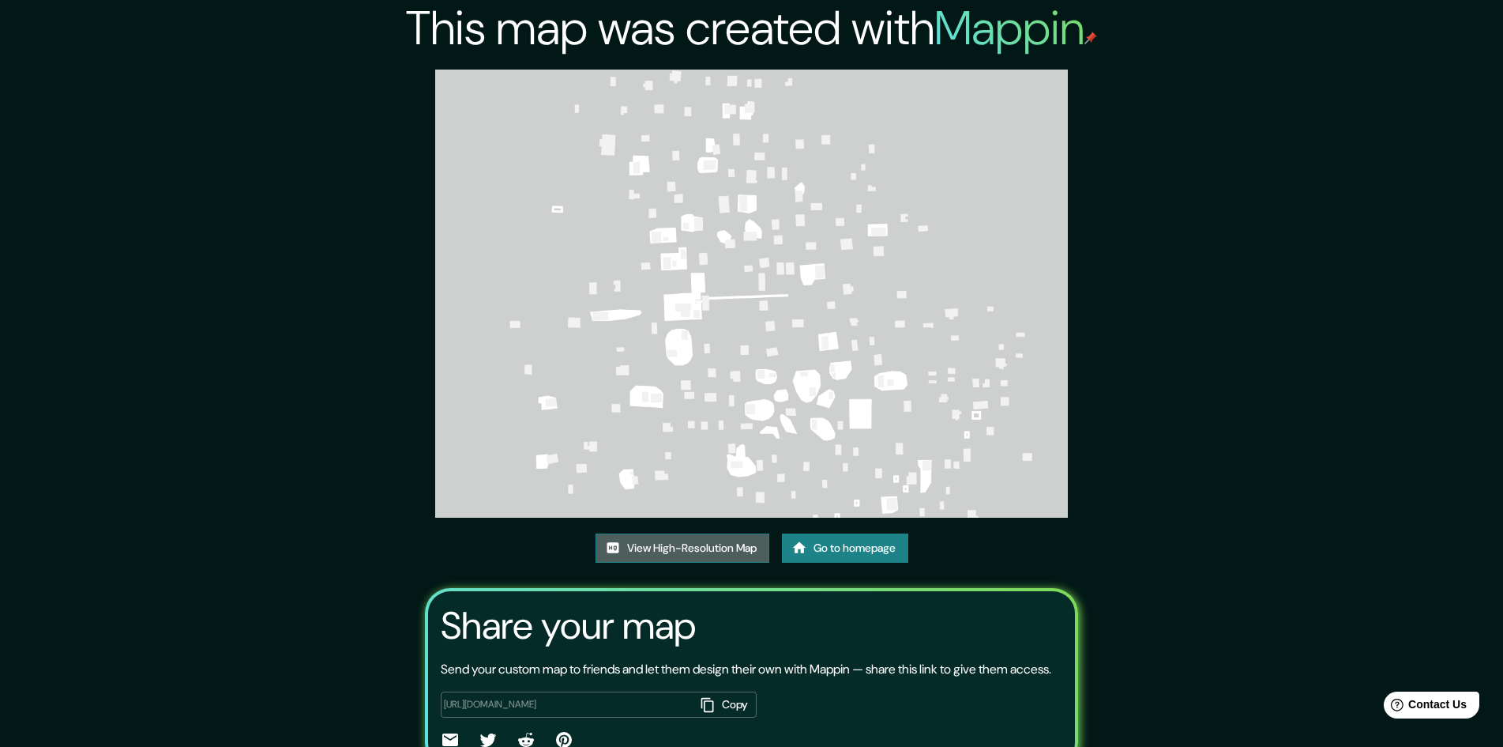
click at [667, 548] on link "View High-Resolution Map" at bounding box center [683, 547] width 174 height 29
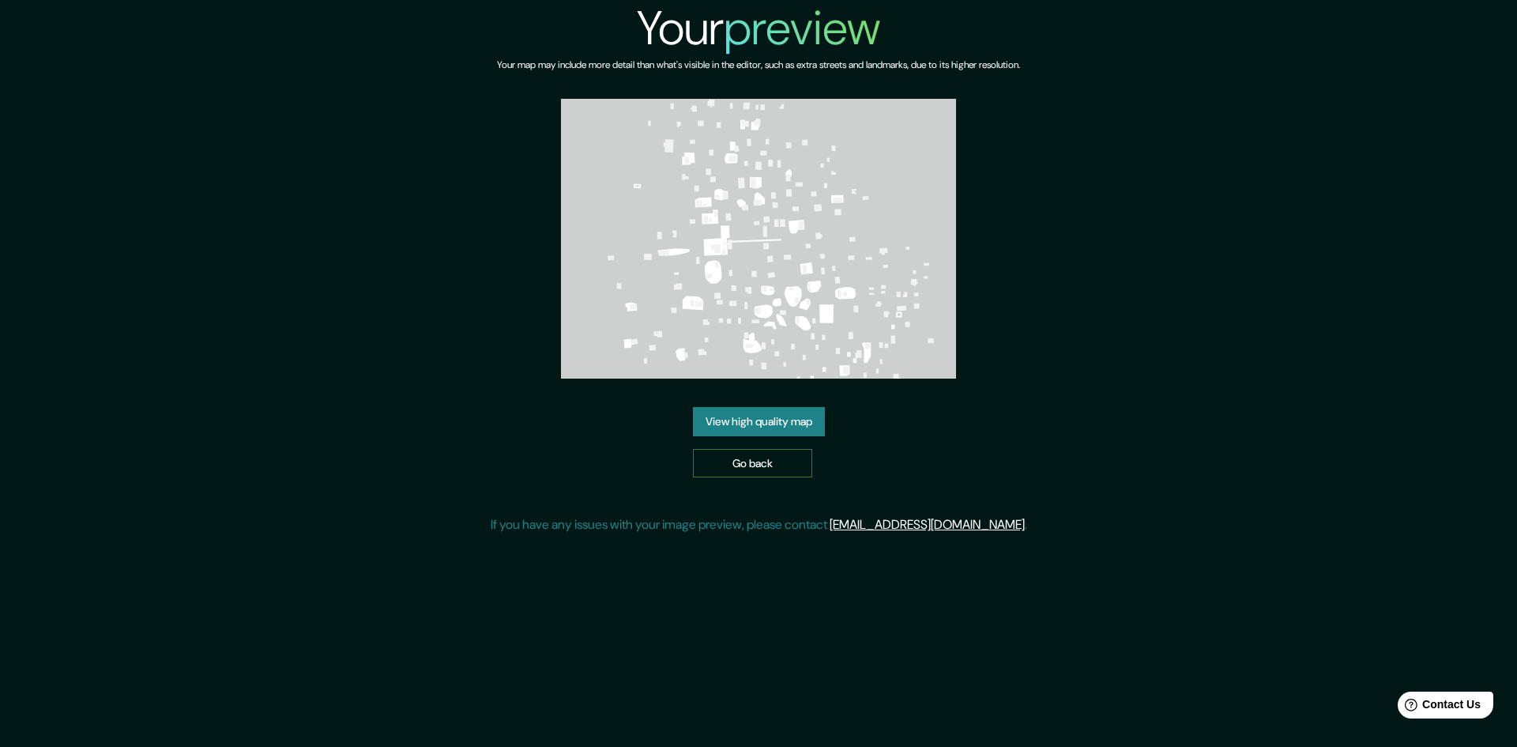
click at [756, 461] on link "Go back" at bounding box center [752, 463] width 119 height 29
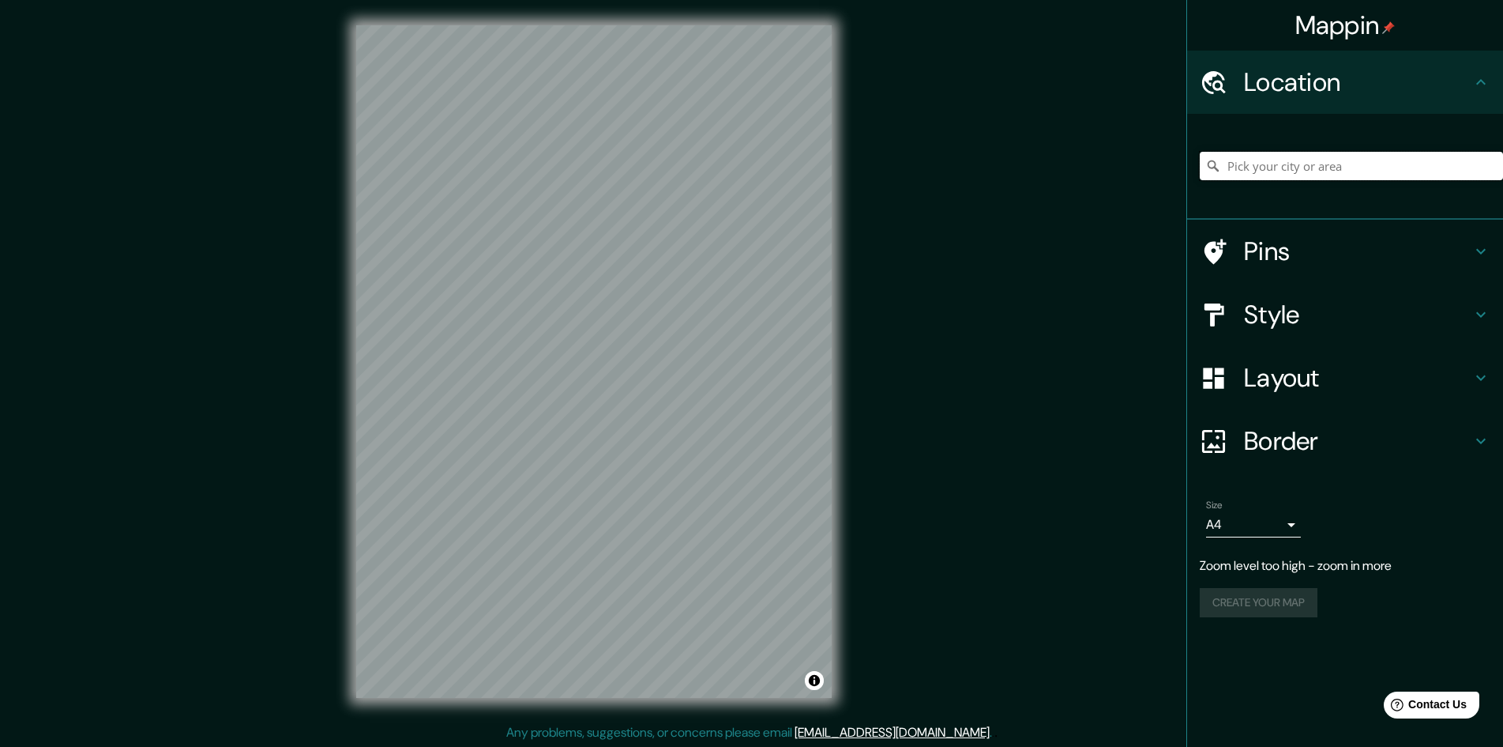
click at [1332, 171] on input "Pick your city or area" at bounding box center [1351, 166] width 303 height 28
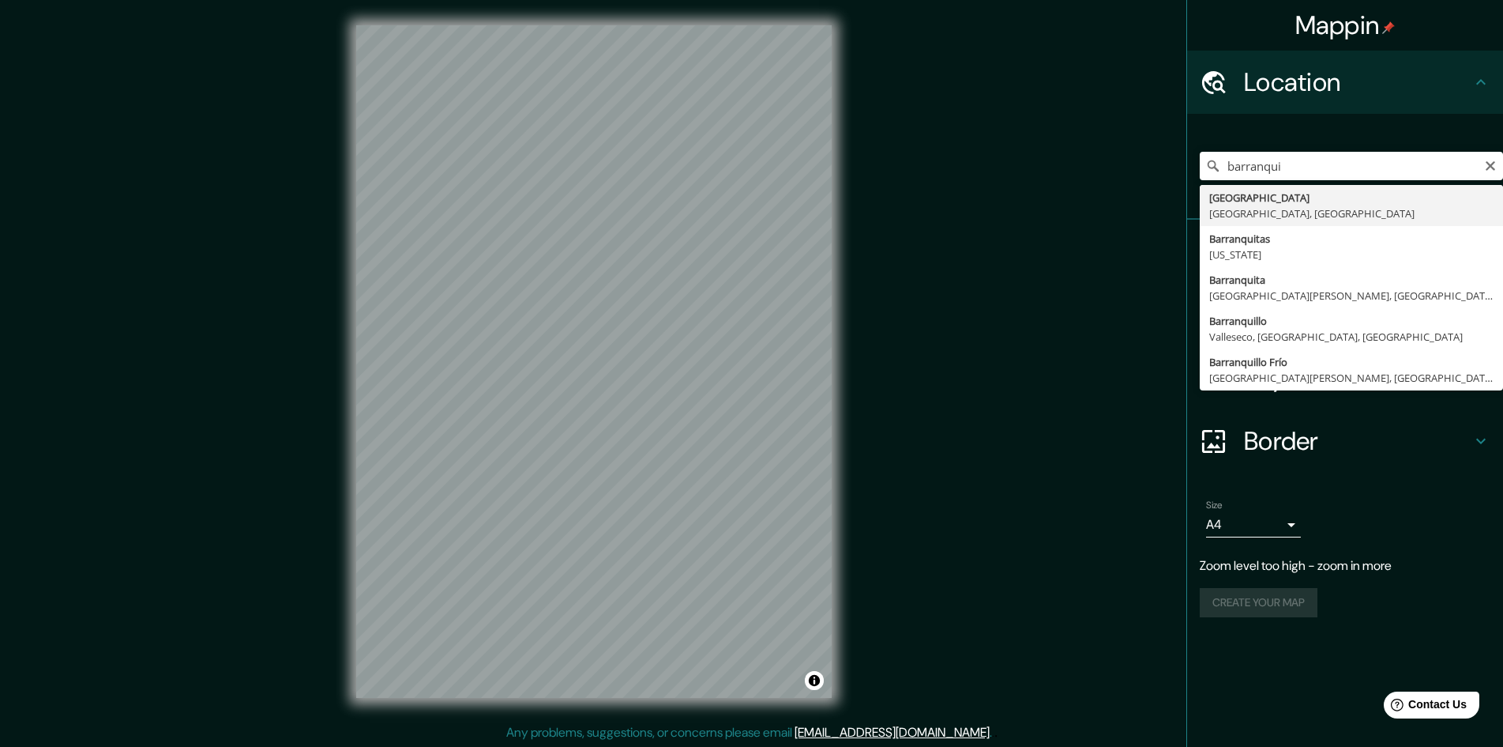
type input "[GEOGRAPHIC_DATA], [GEOGRAPHIC_DATA], [GEOGRAPHIC_DATA]"
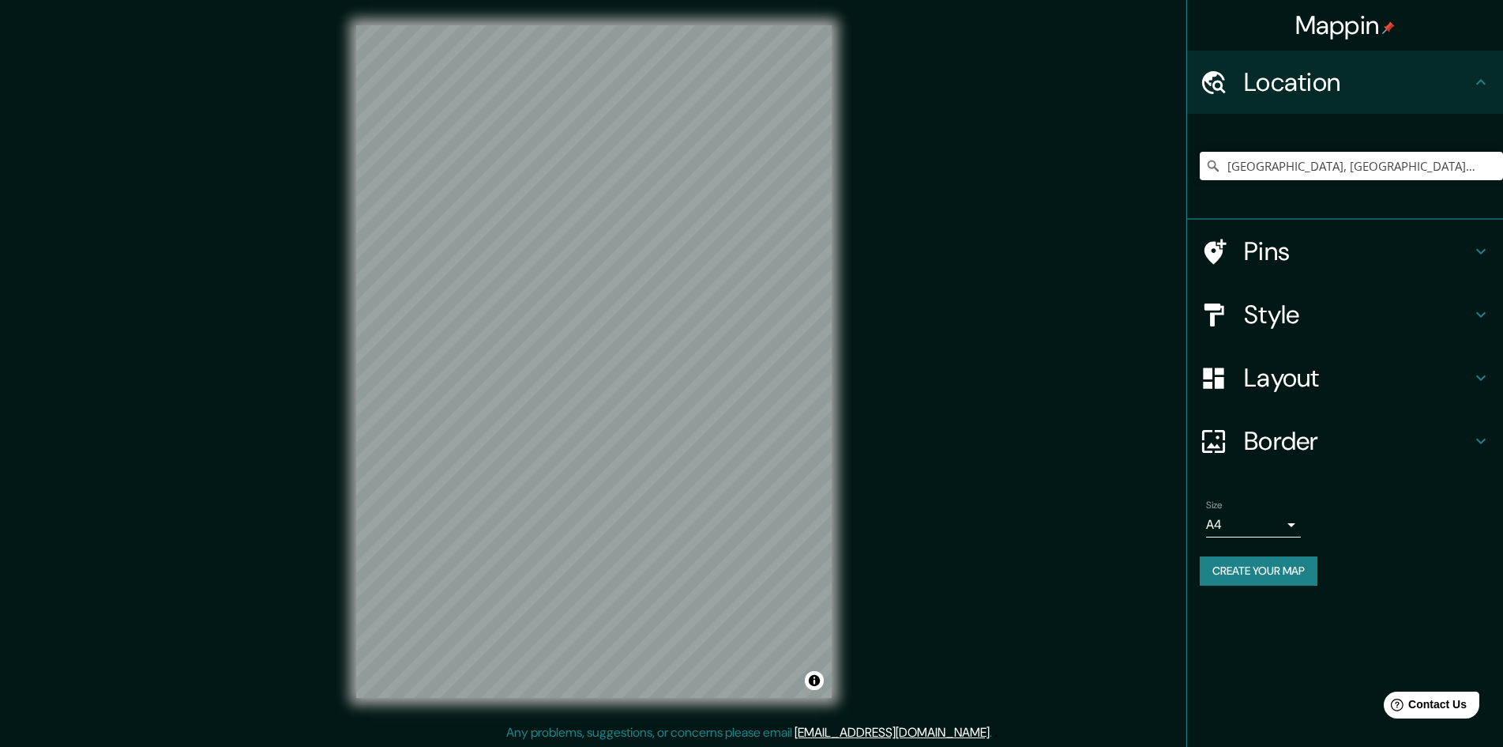
click at [289, 225] on div "Mappin Location [GEOGRAPHIC_DATA], [GEOGRAPHIC_DATA], [GEOGRAPHIC_DATA] Pins St…" at bounding box center [751, 374] width 1503 height 748
click at [1266, 306] on h4 "Style" at bounding box center [1358, 315] width 228 height 32
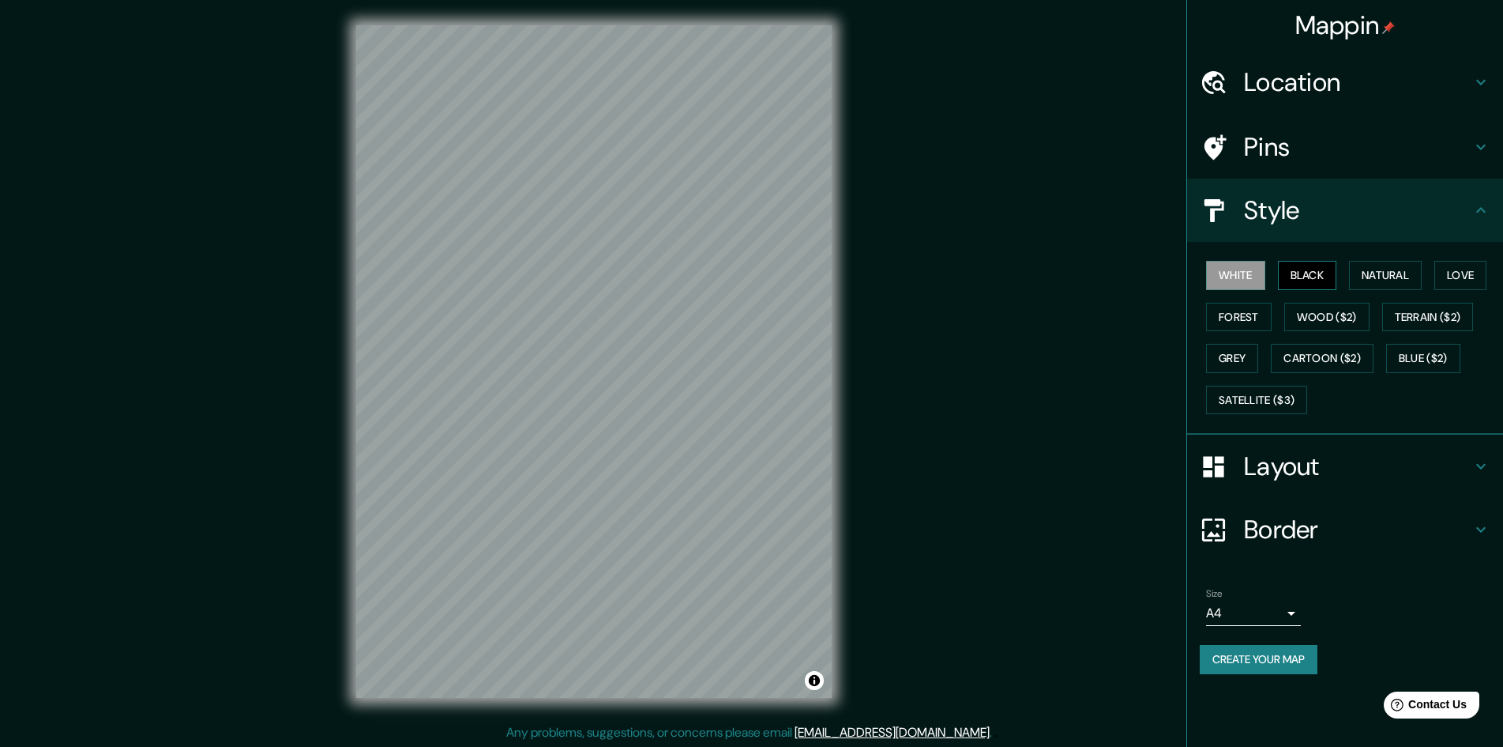
click at [1295, 271] on button "Black" at bounding box center [1307, 275] width 59 height 29
click at [1365, 275] on button "Natural" at bounding box center [1385, 275] width 73 height 29
click at [1454, 275] on button "Love" at bounding box center [1461, 275] width 52 height 29
click at [1207, 315] on button "Forest" at bounding box center [1239, 317] width 66 height 29
click at [1311, 318] on button "Wood ($2)" at bounding box center [1327, 317] width 85 height 29
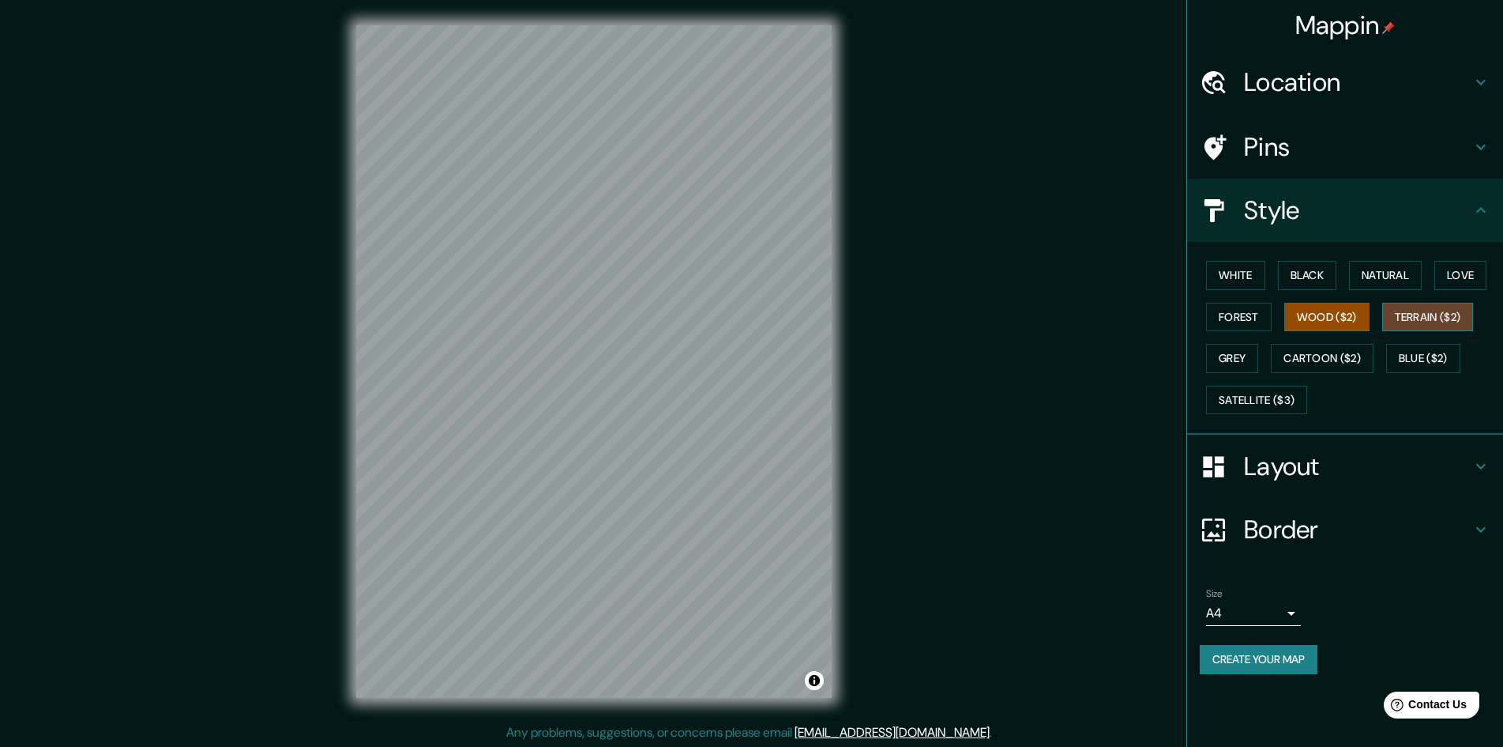
click at [1403, 310] on button "Terrain ($2)" at bounding box center [1429, 317] width 92 height 29
click at [1225, 362] on button "Grey" at bounding box center [1232, 358] width 52 height 29
